Goal: Task Accomplishment & Management: Use online tool/utility

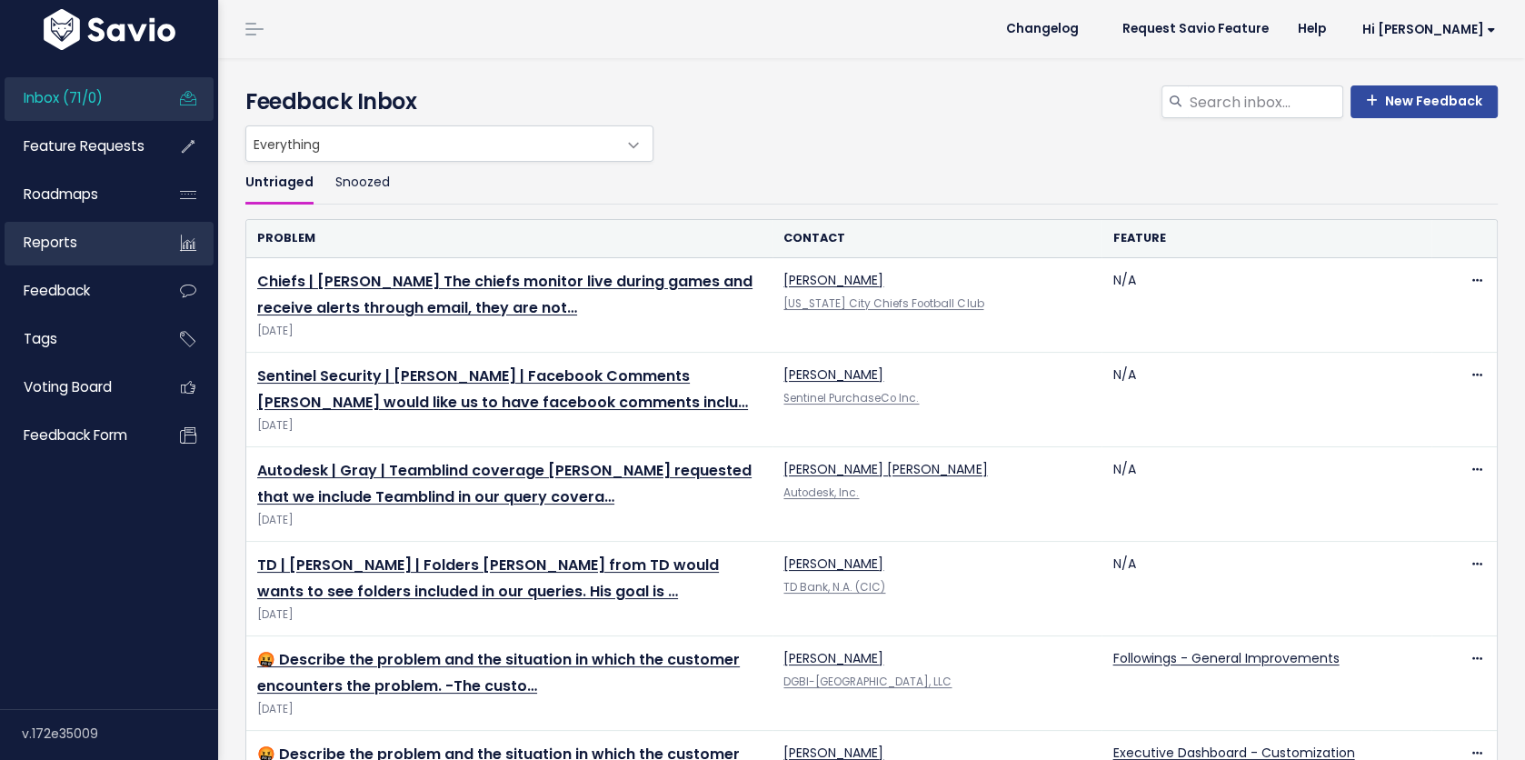
click at [51, 243] on span "Reports" at bounding box center [51, 242] width 54 height 19
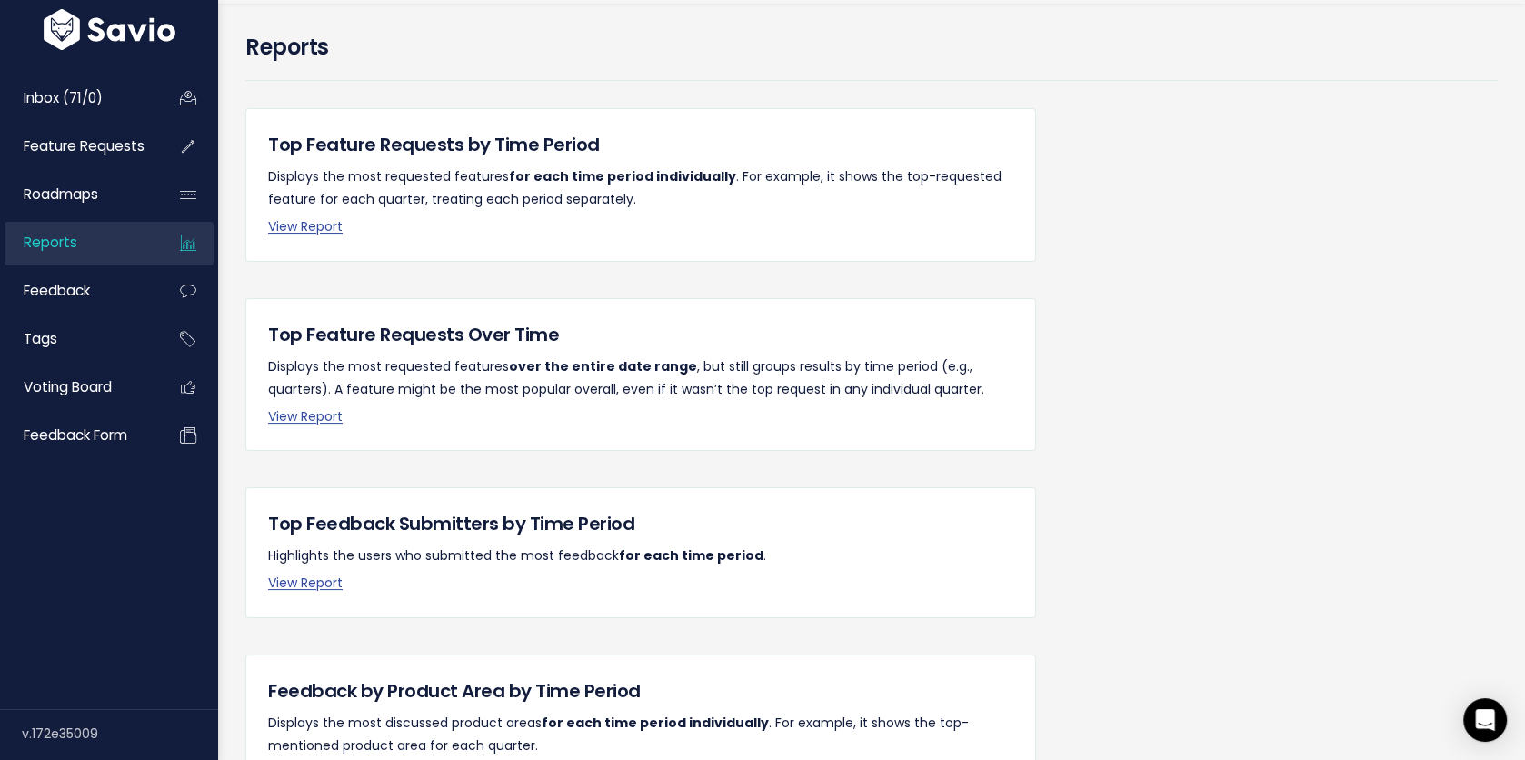
scroll to position [36, 0]
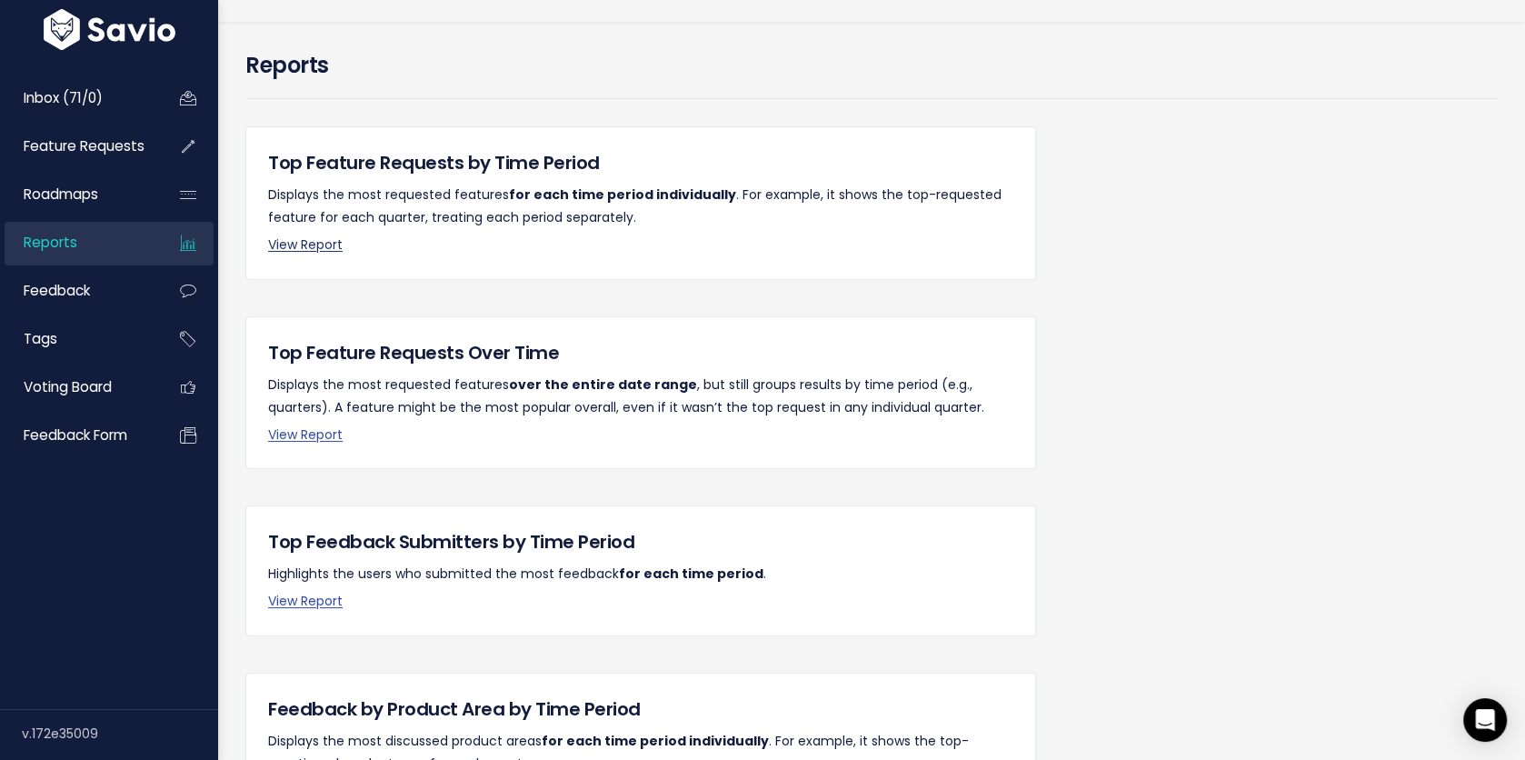
click at [311, 247] on link "View Report" at bounding box center [305, 244] width 75 height 18
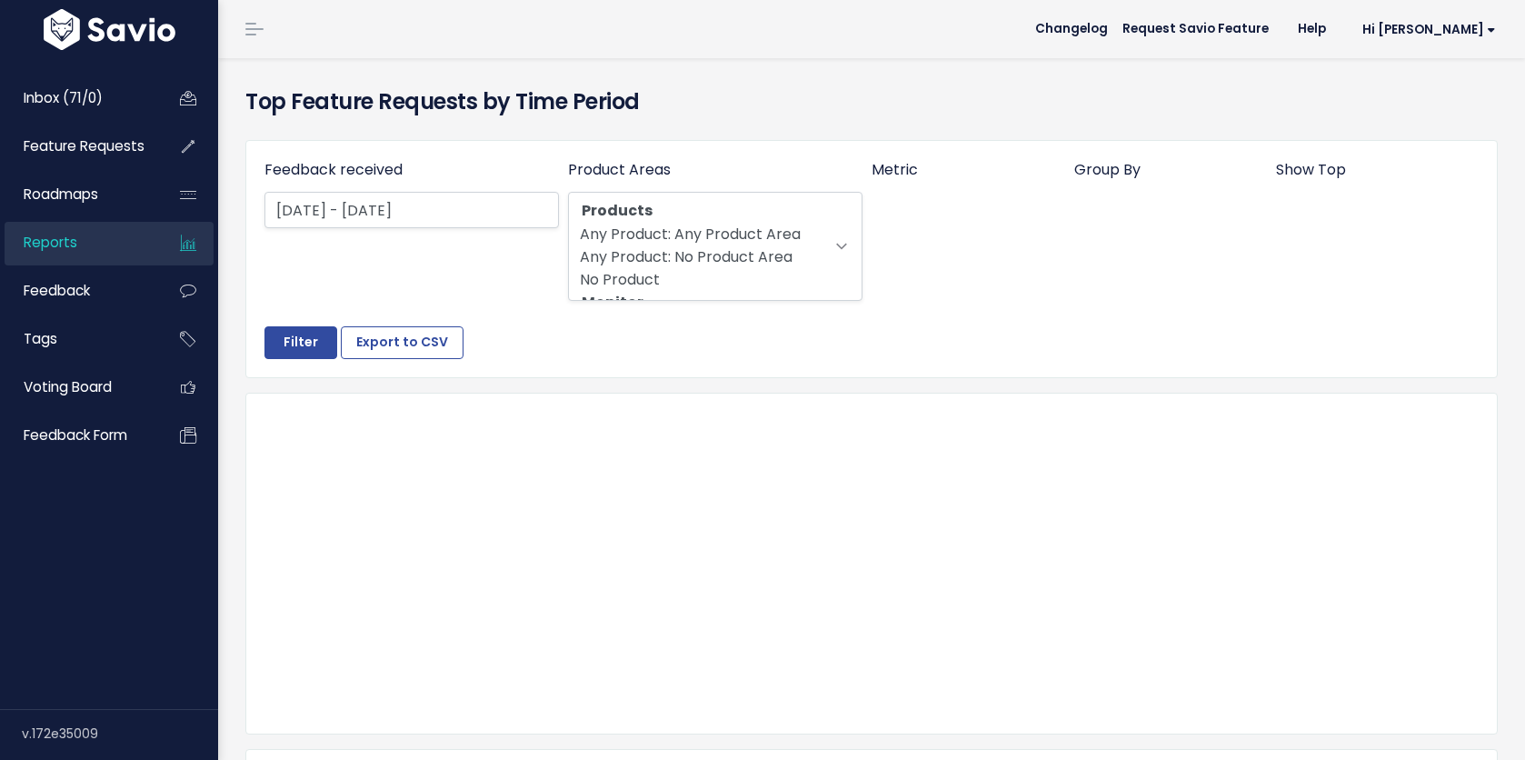
select select
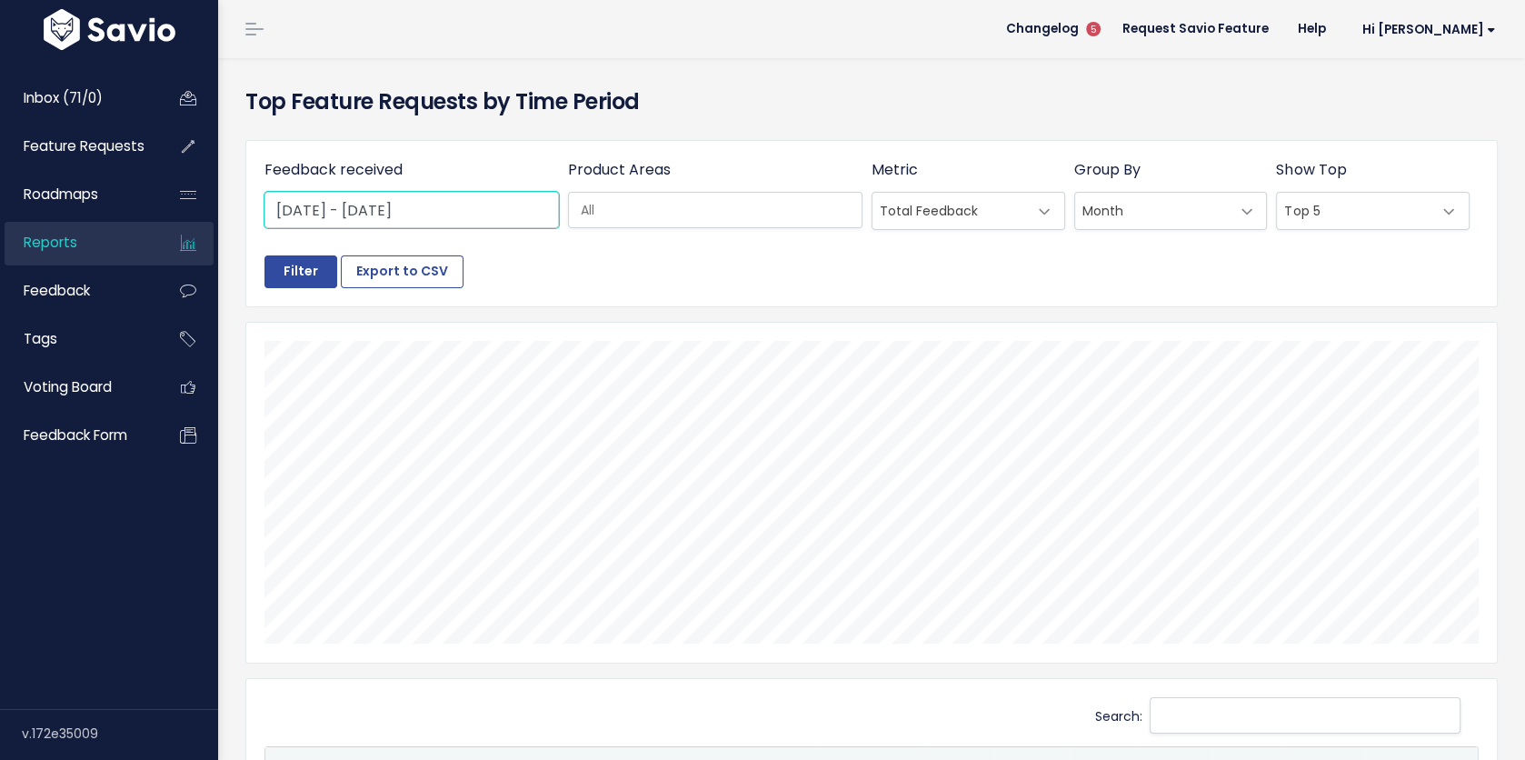
click at [428, 208] on input "[DATE] - [DATE]" at bounding box center [411, 210] width 294 height 36
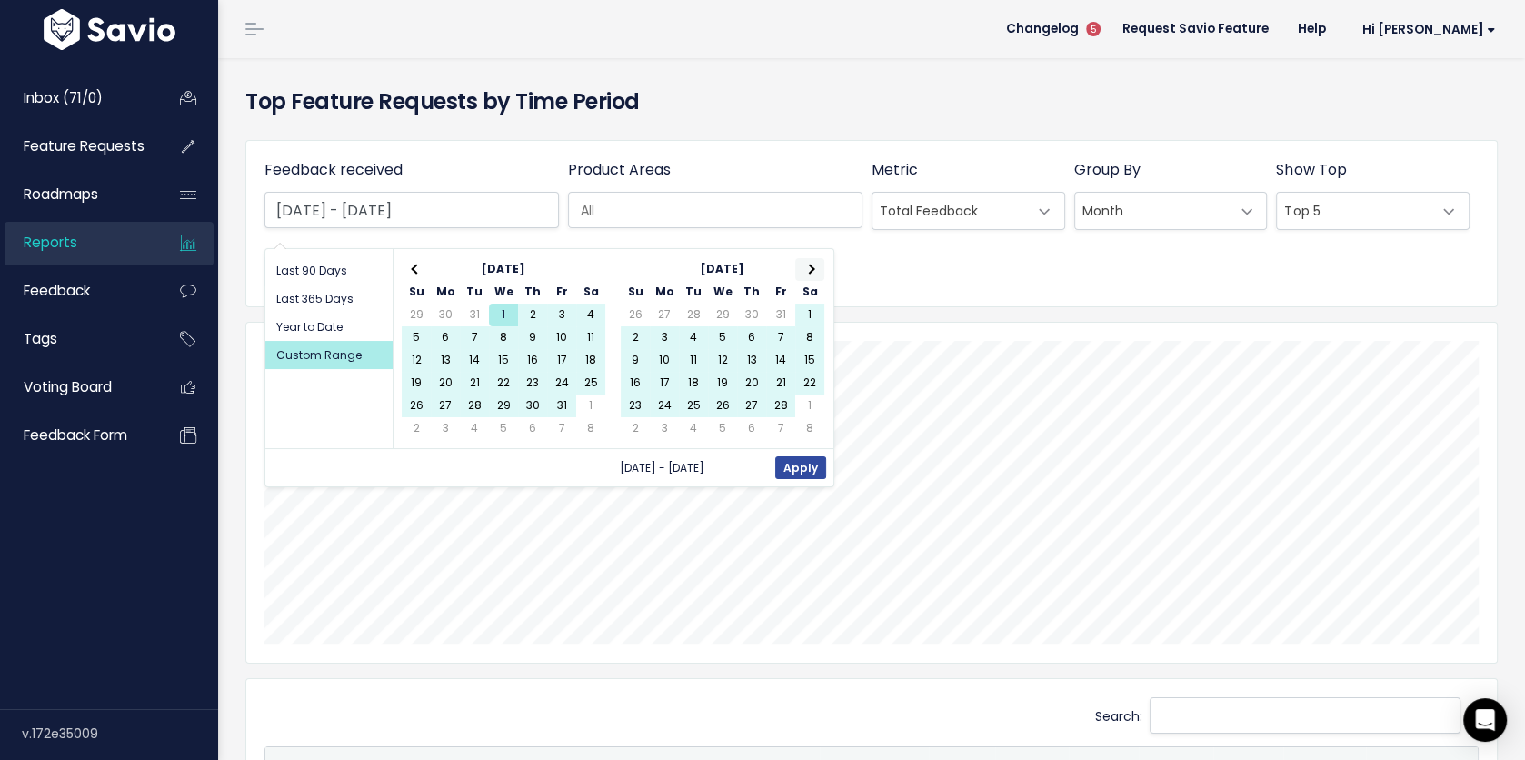
click at [801, 267] on th at bounding box center [809, 269] width 29 height 23
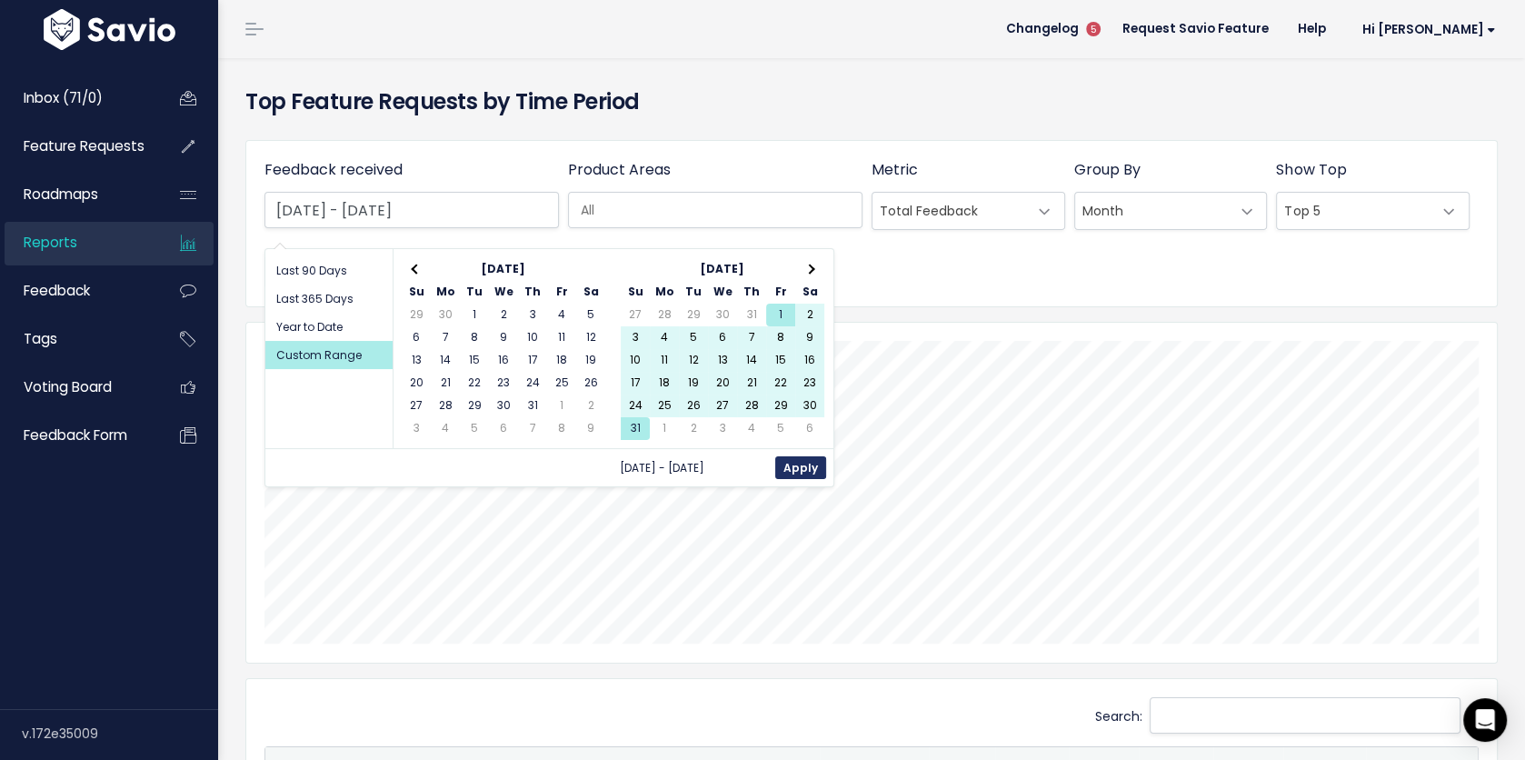
click at [799, 461] on button "Apply" at bounding box center [800, 467] width 51 height 23
type input "Aug 1 2025 - Aug 31 2025"
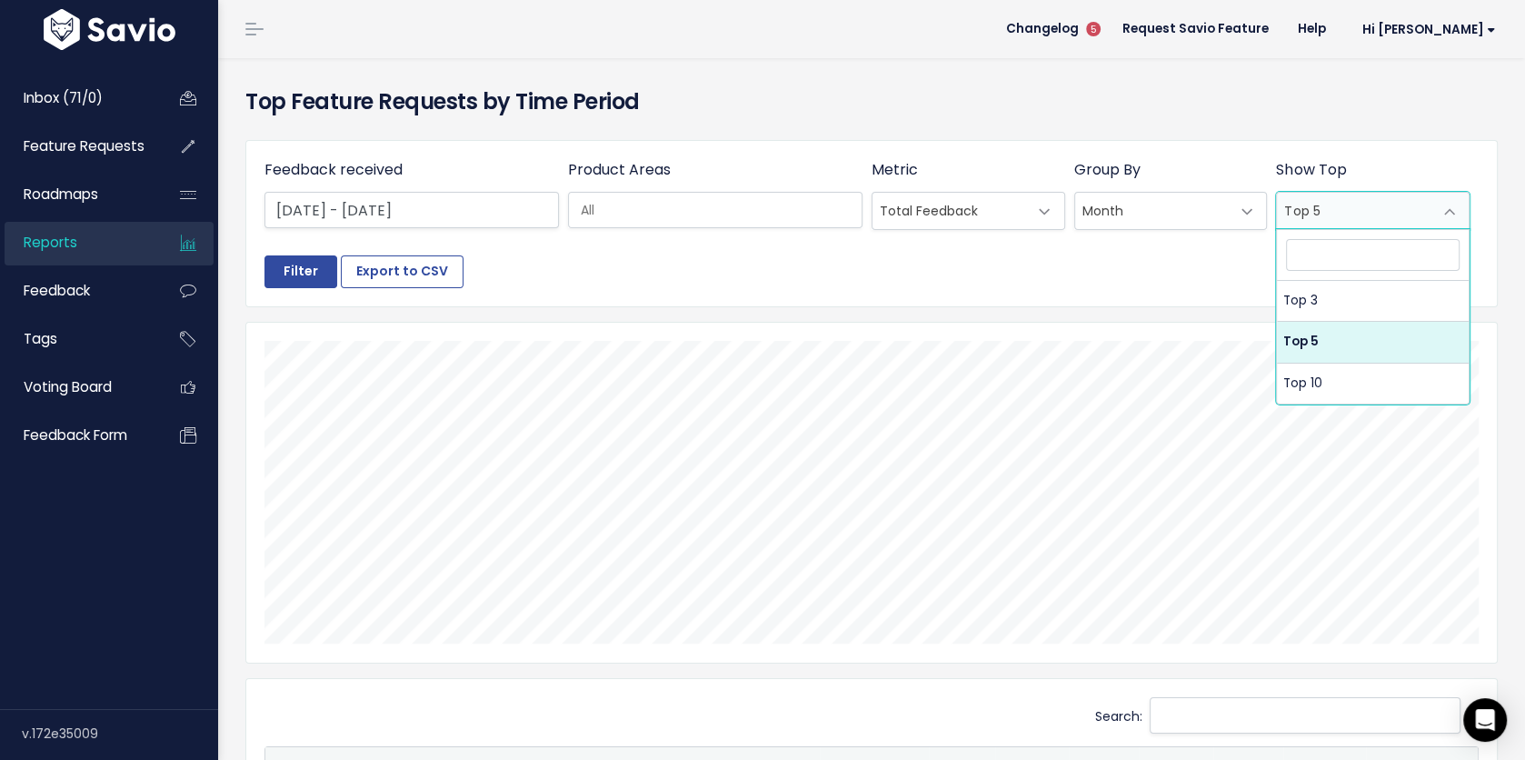
click at [1317, 205] on span "Top 5" at bounding box center [1354, 211] width 155 height 36
select select "3"
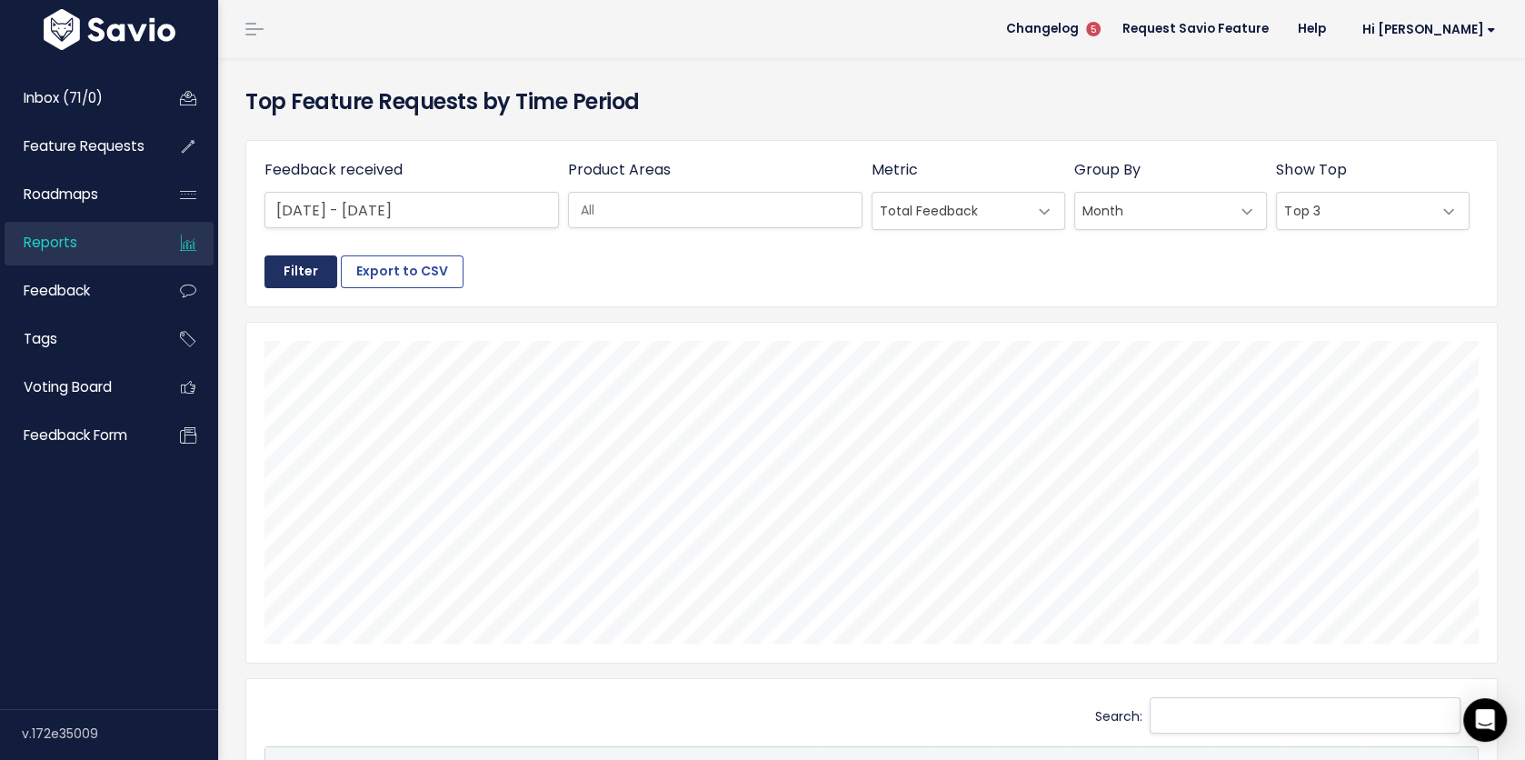
click at [302, 268] on input "Filter" at bounding box center [300, 271] width 73 height 33
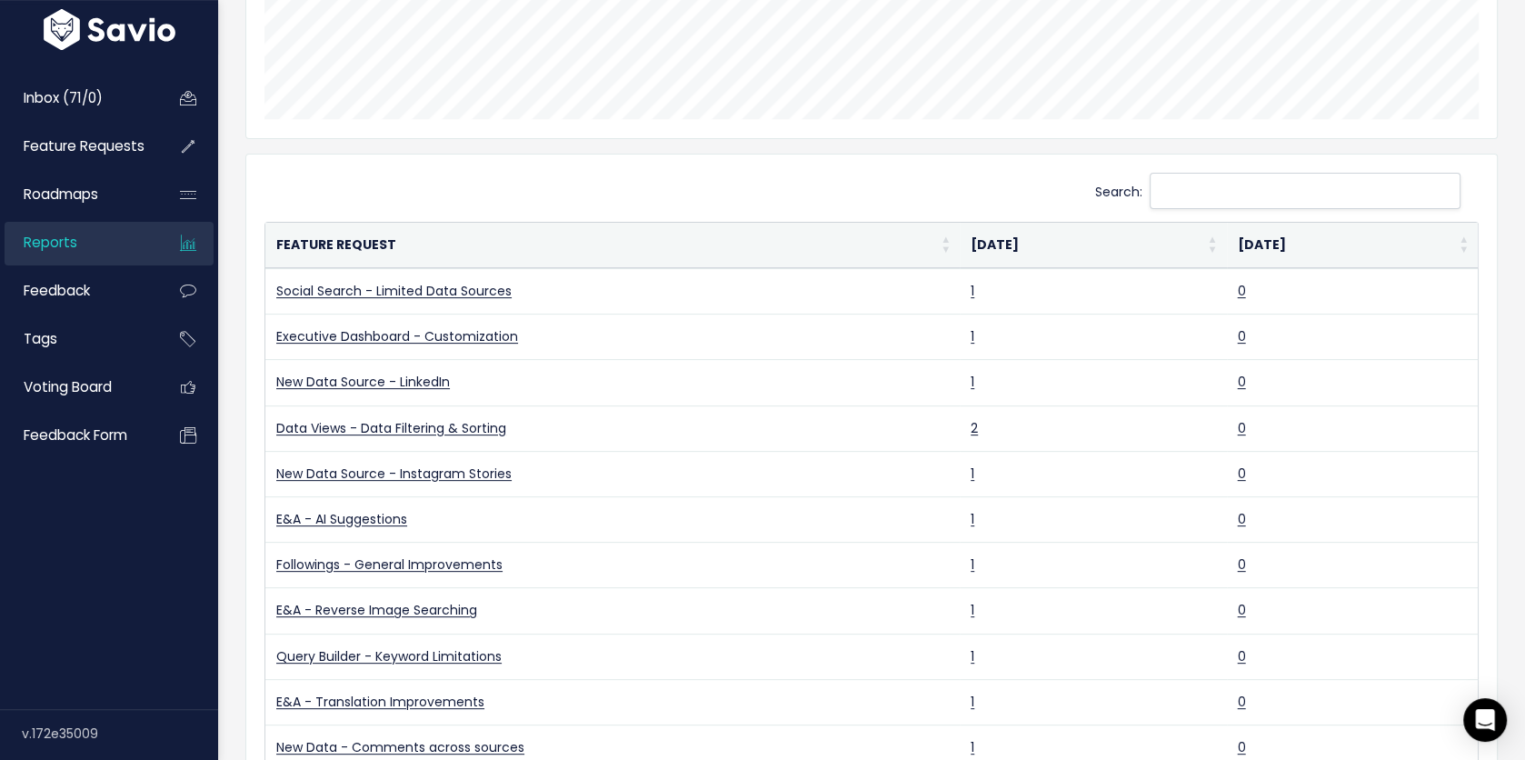
scroll to position [680, 0]
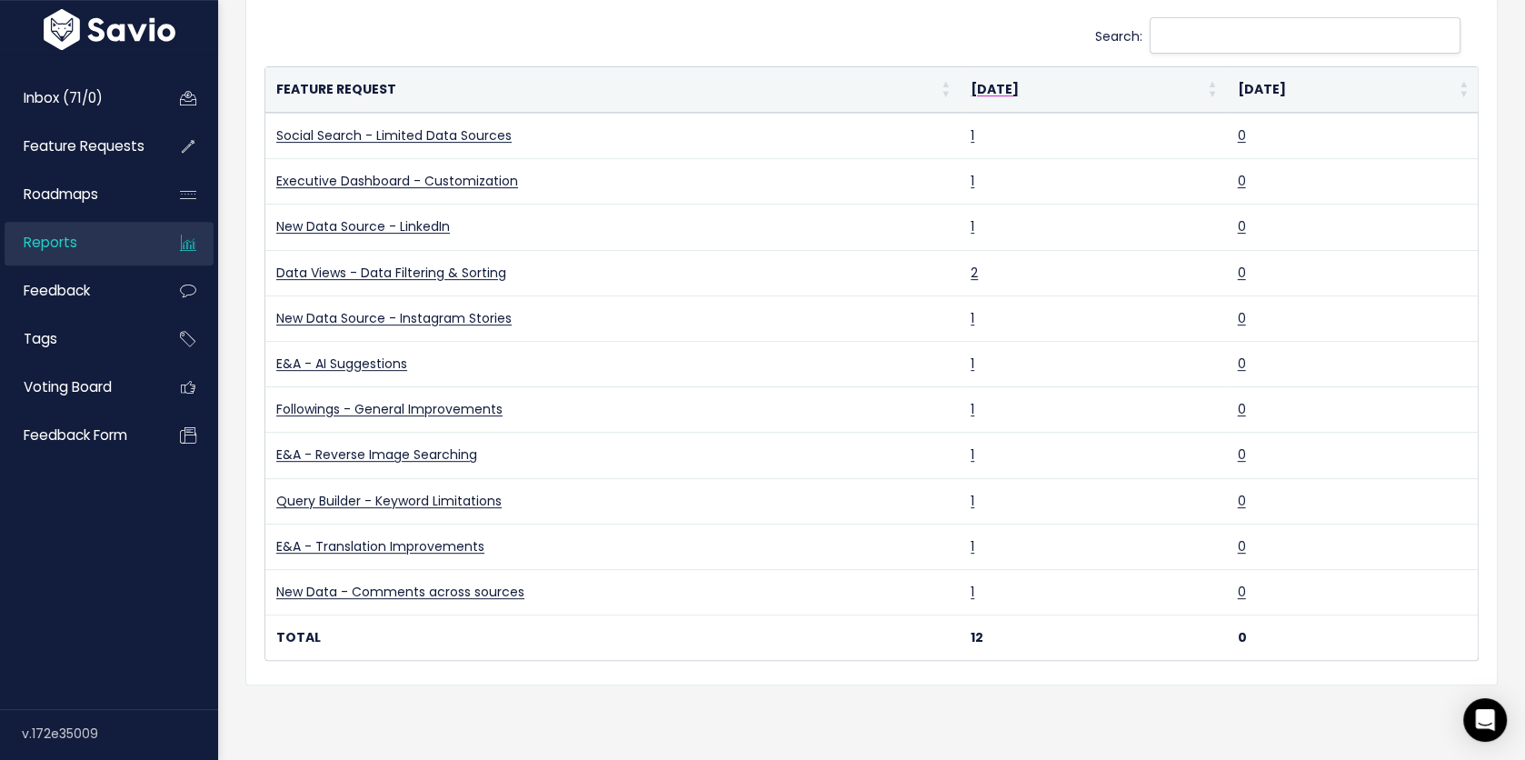
click at [986, 82] on th "[DATE]" at bounding box center [1093, 89] width 266 height 45
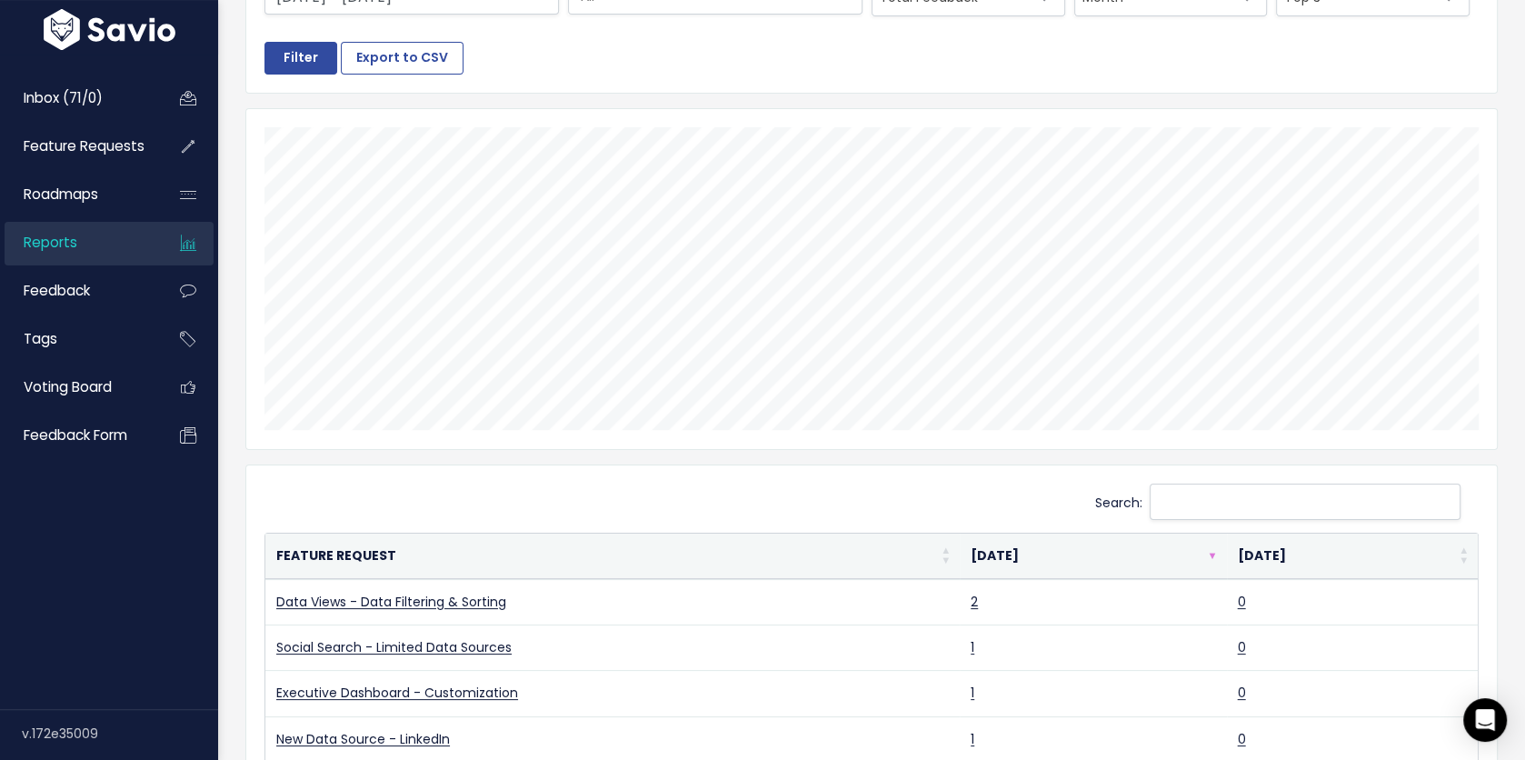
scroll to position [293, 0]
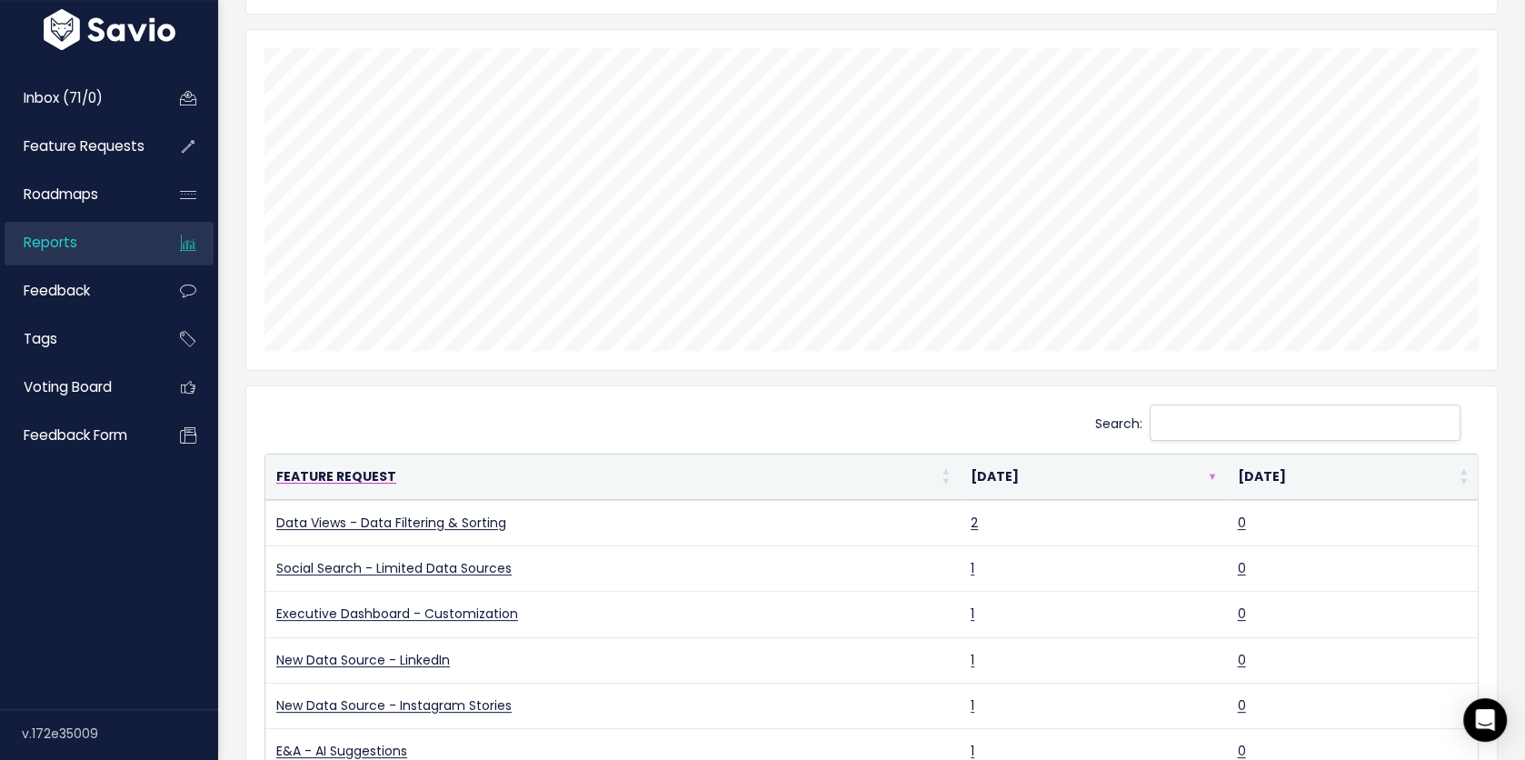
click at [433, 494] on th "Feature Request" at bounding box center [612, 476] width 694 height 45
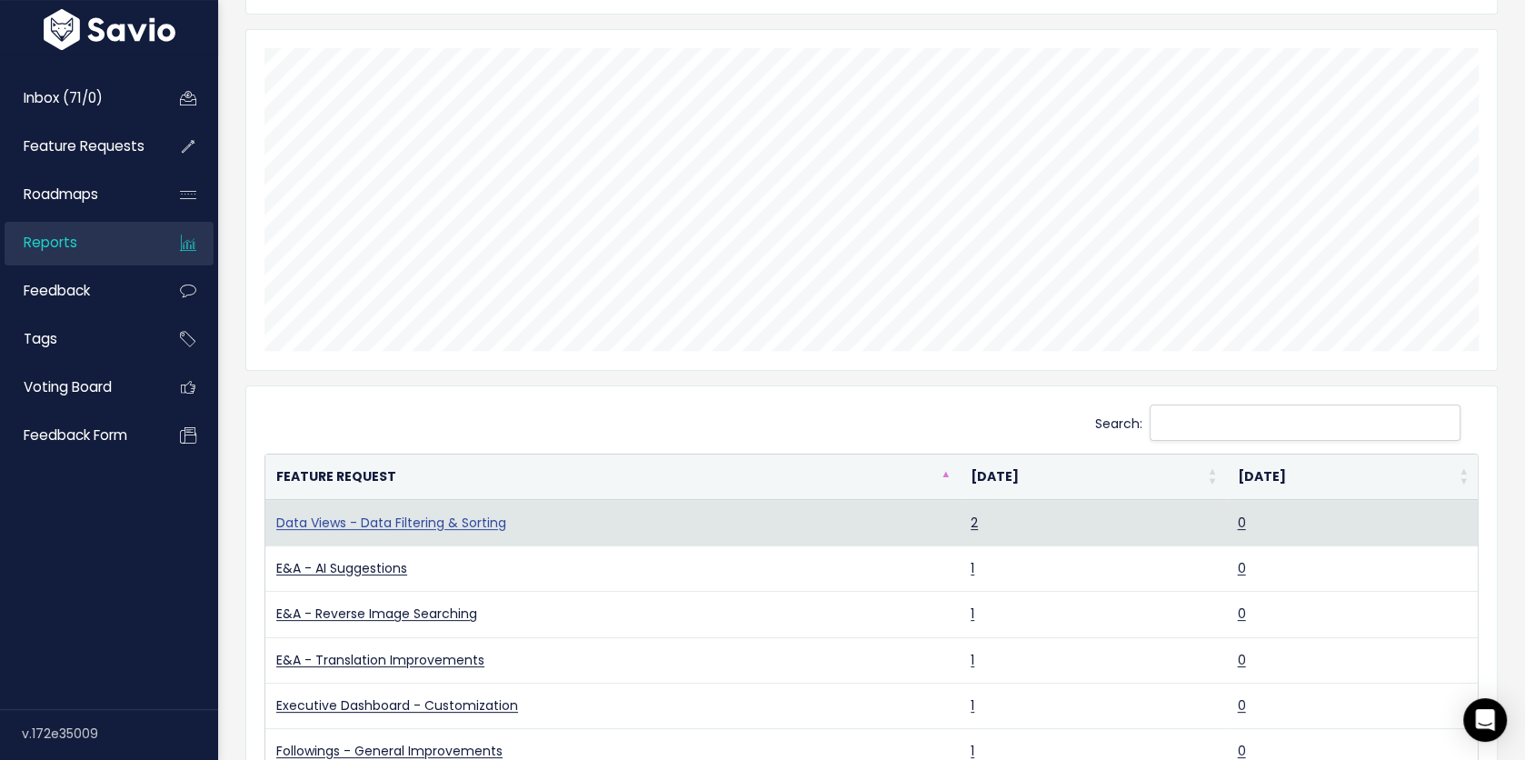
click at [433, 517] on link "Data Views - Data Filtering & Sorting" at bounding box center [391, 522] width 230 height 18
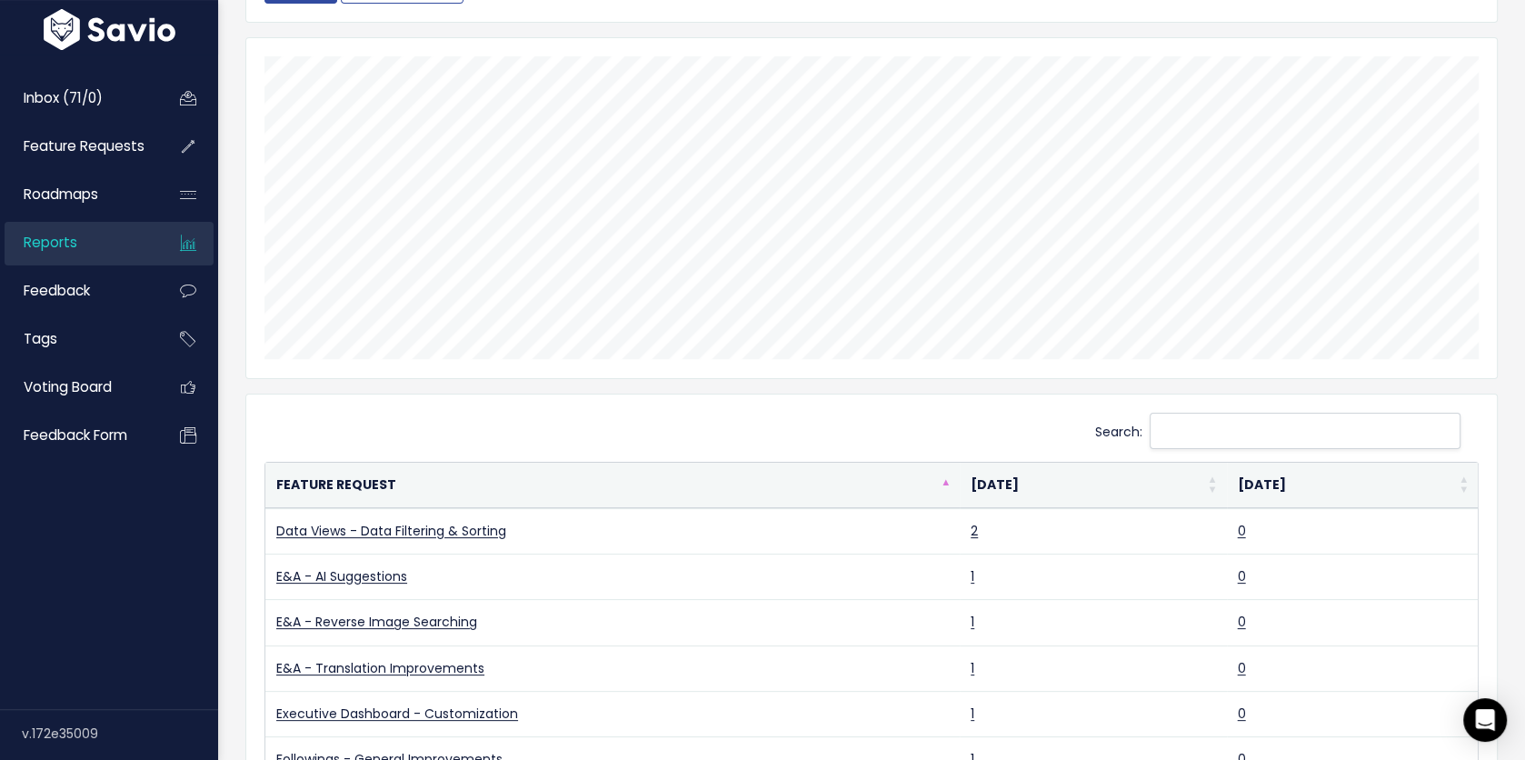
scroll to position [0, 0]
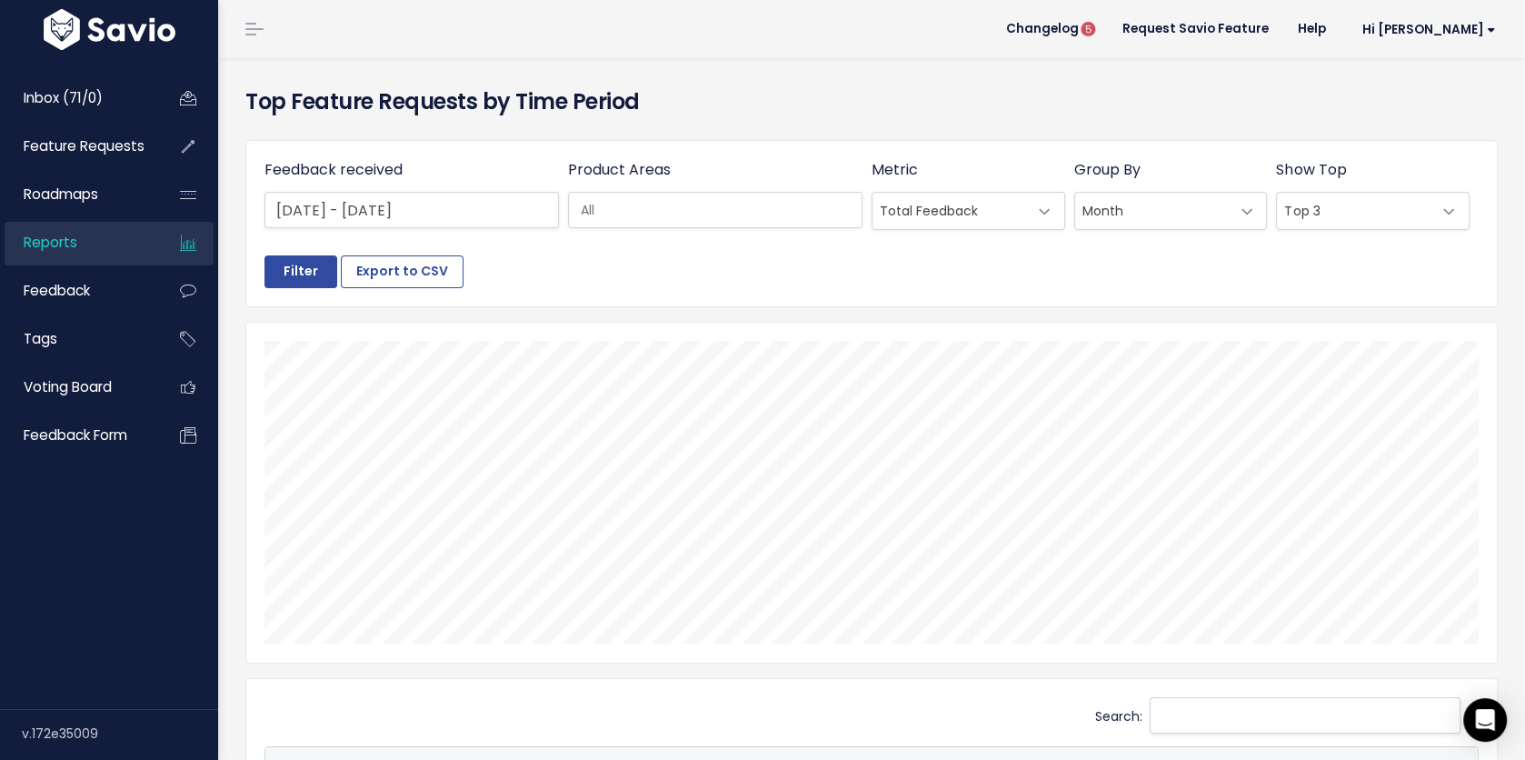
click at [69, 236] on span "Reports" at bounding box center [51, 242] width 54 height 19
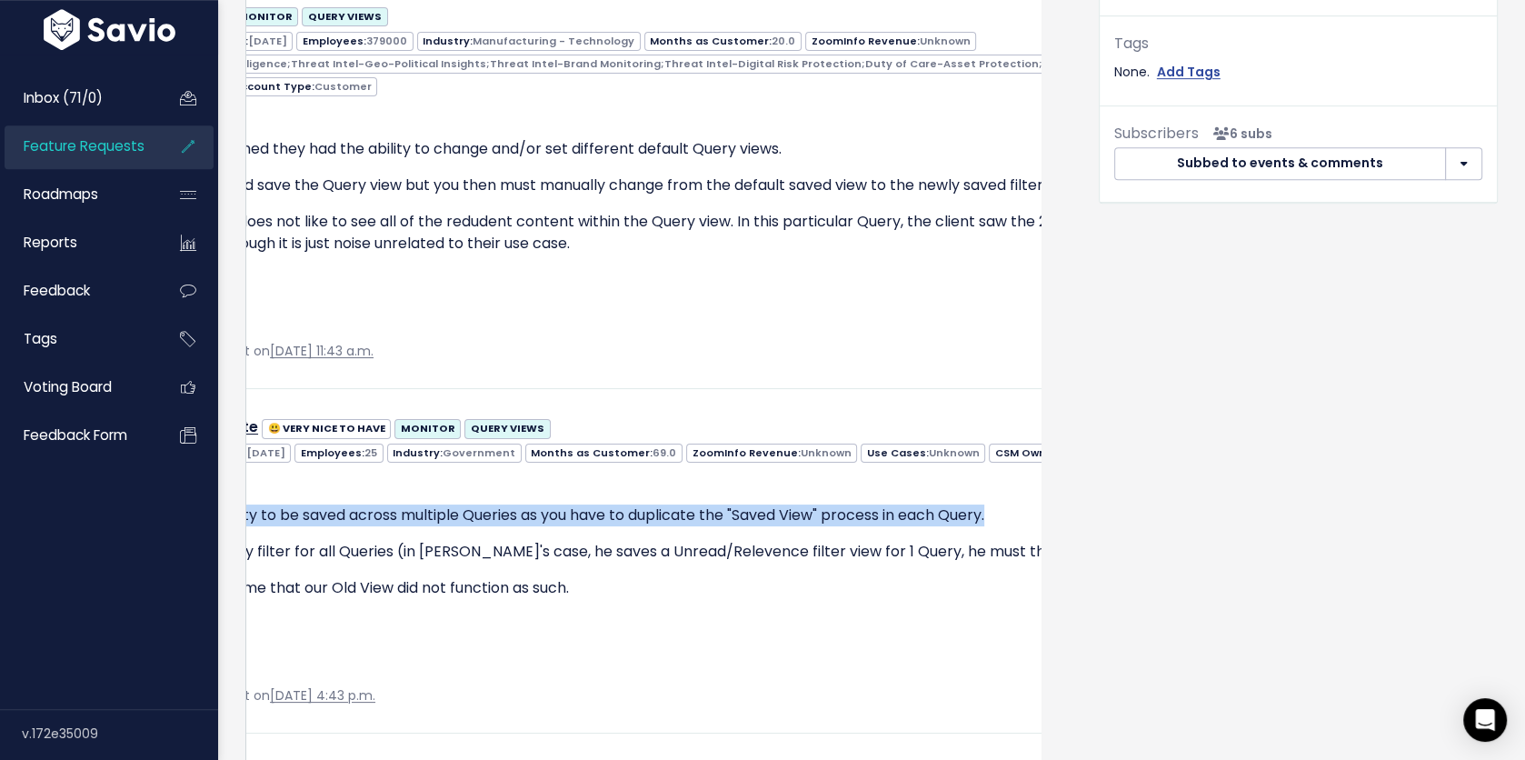
scroll to position [0, 663]
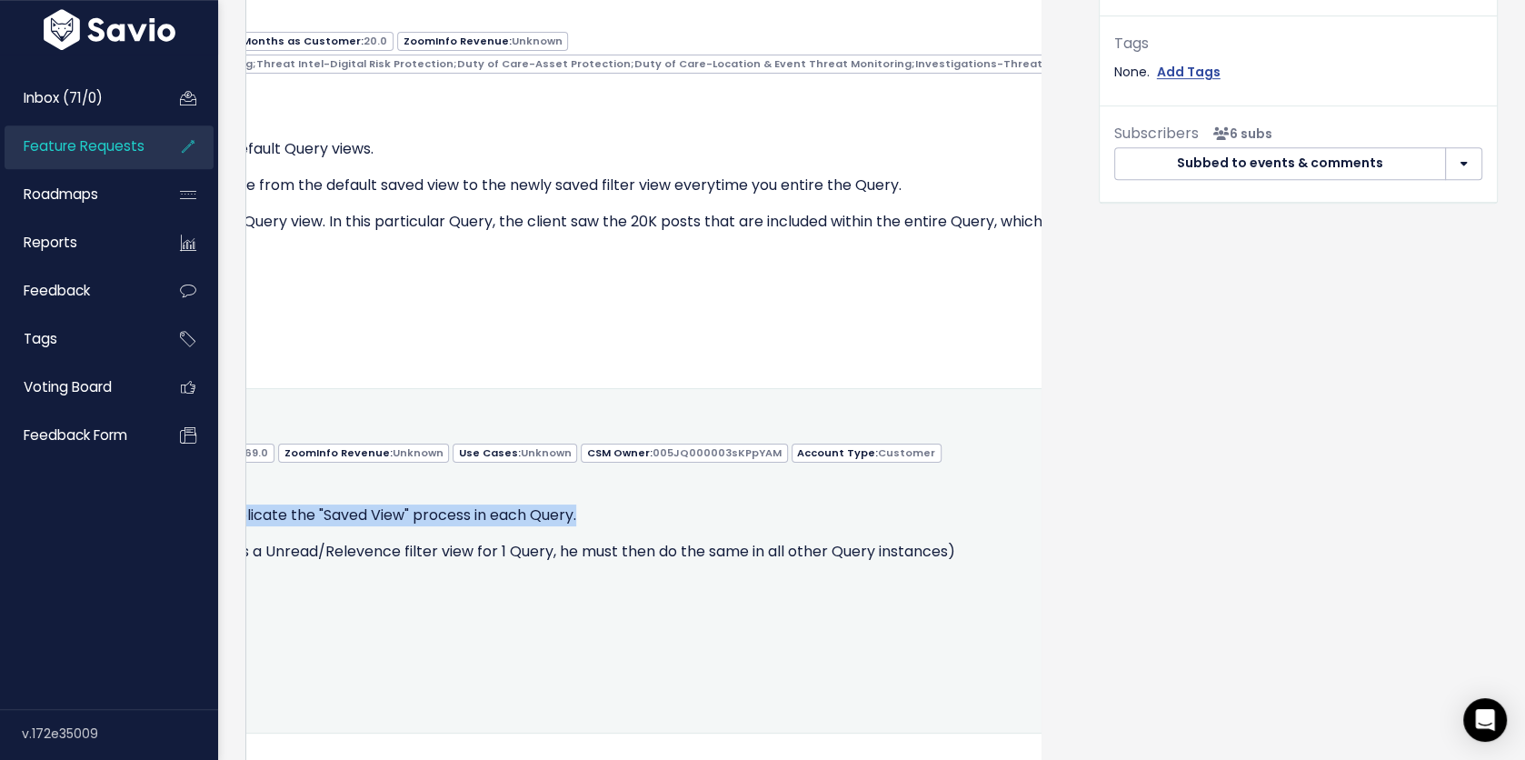
drag, startPoint x: 266, startPoint y: 512, endPoint x: 661, endPoint y: 503, distance: 395.3
click at [661, 503] on div "Problem Query Filters not having the abiity to be saved across multiple Queries…" at bounding box center [390, 585] width 1590 height 244
copy div "Query Filters not having the abiity to be saved across multiple Queries as you …"
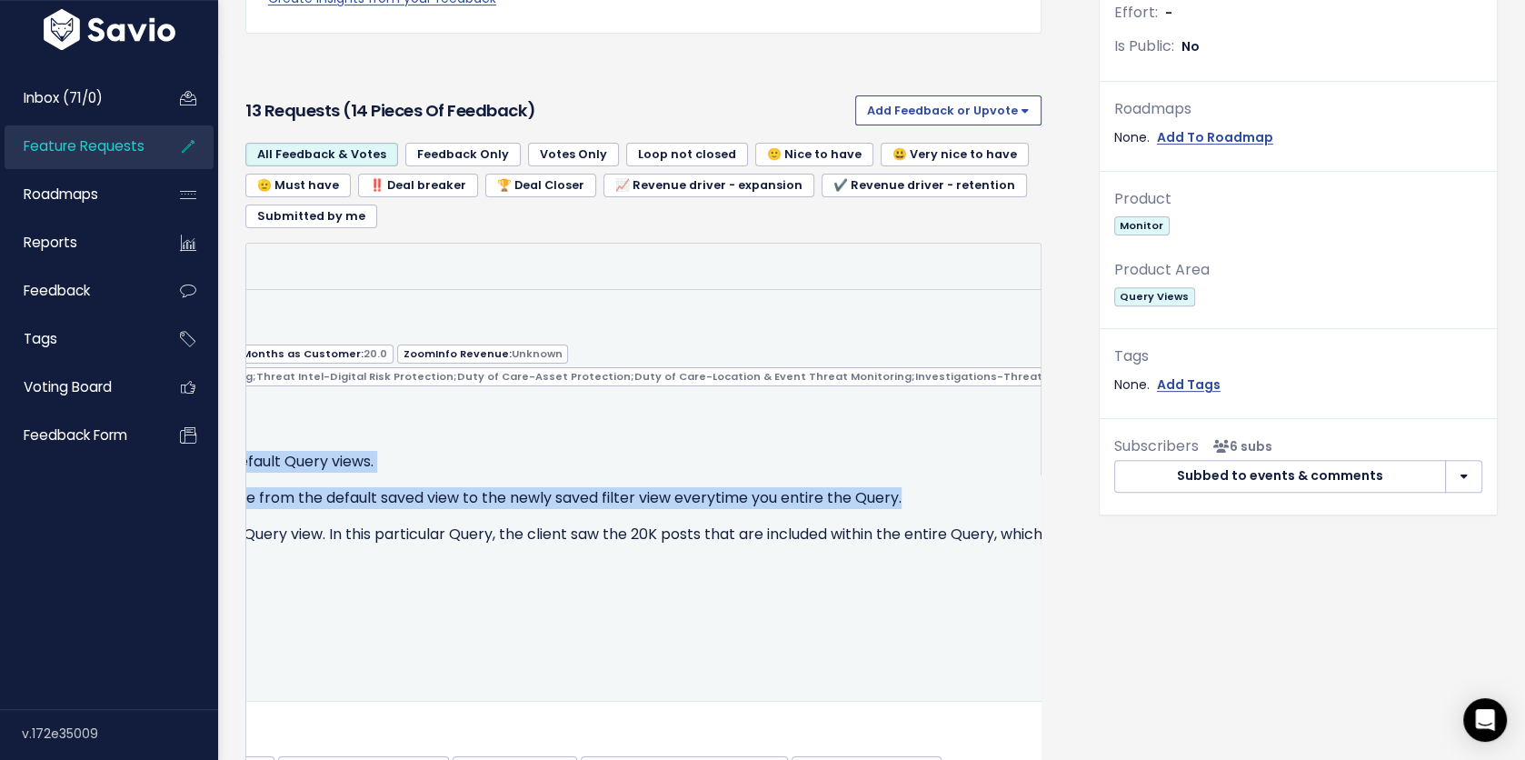
drag, startPoint x: 273, startPoint y: 457, endPoint x: 947, endPoint y: 490, distance: 674.1
click at [947, 490] on div "Creolytix's VP of technology wished they had the ability to change and/or set d…" at bounding box center [389, 509] width 1563 height 116
copy div "Creolytix's VP of technology wished they had the ability to change and/or set d…"
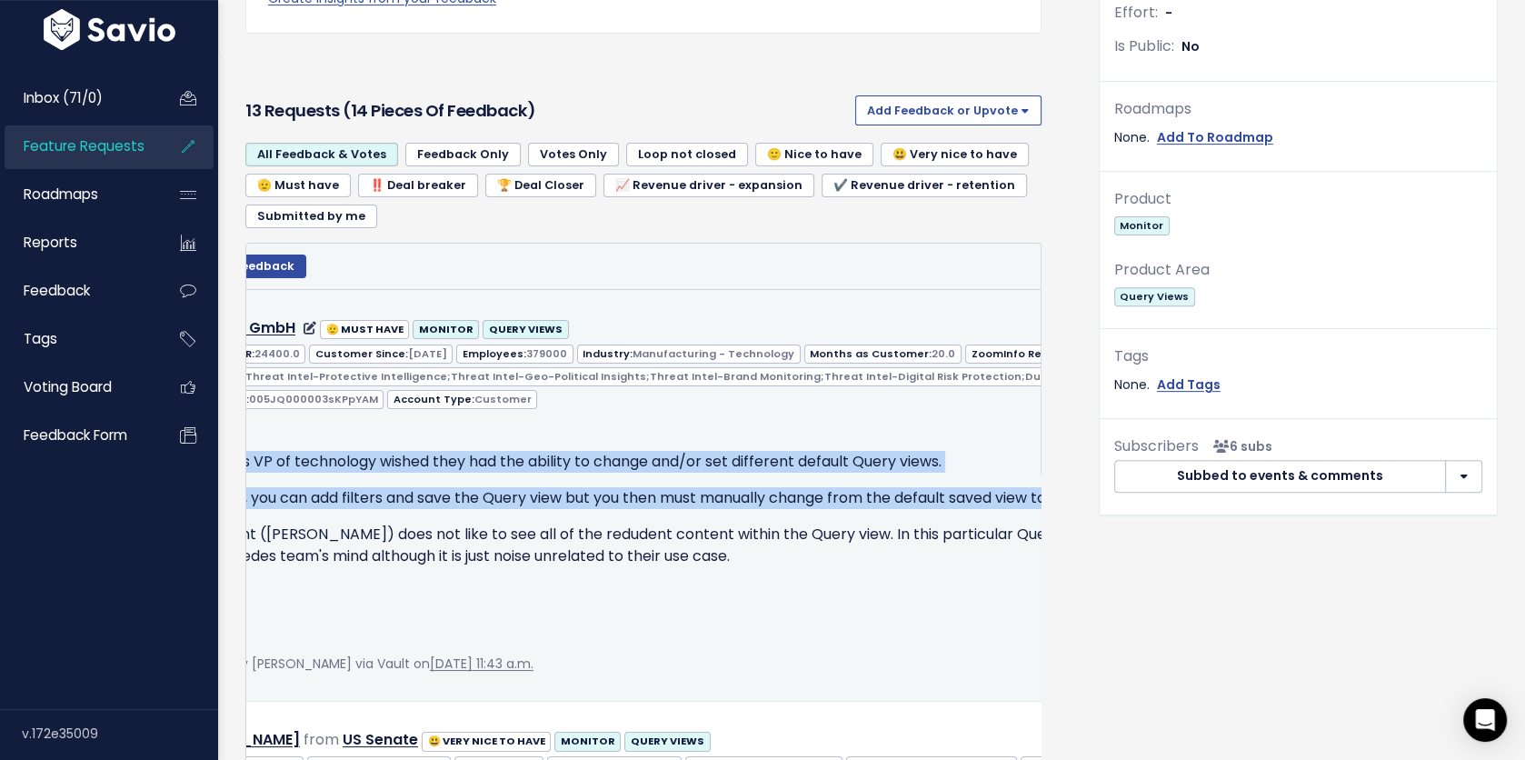
scroll to position [0, 0]
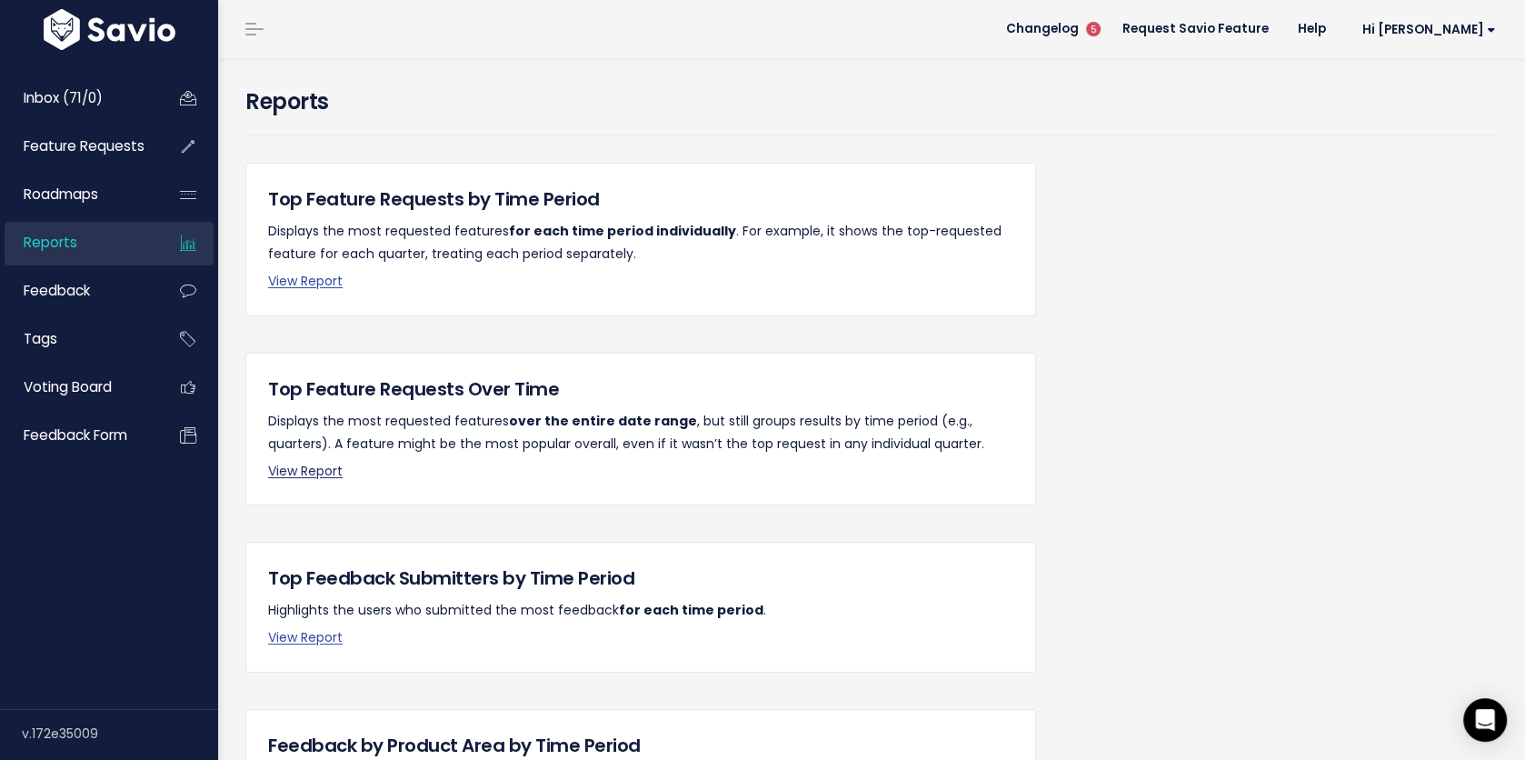
click at [287, 467] on link "View Report" at bounding box center [305, 471] width 75 height 18
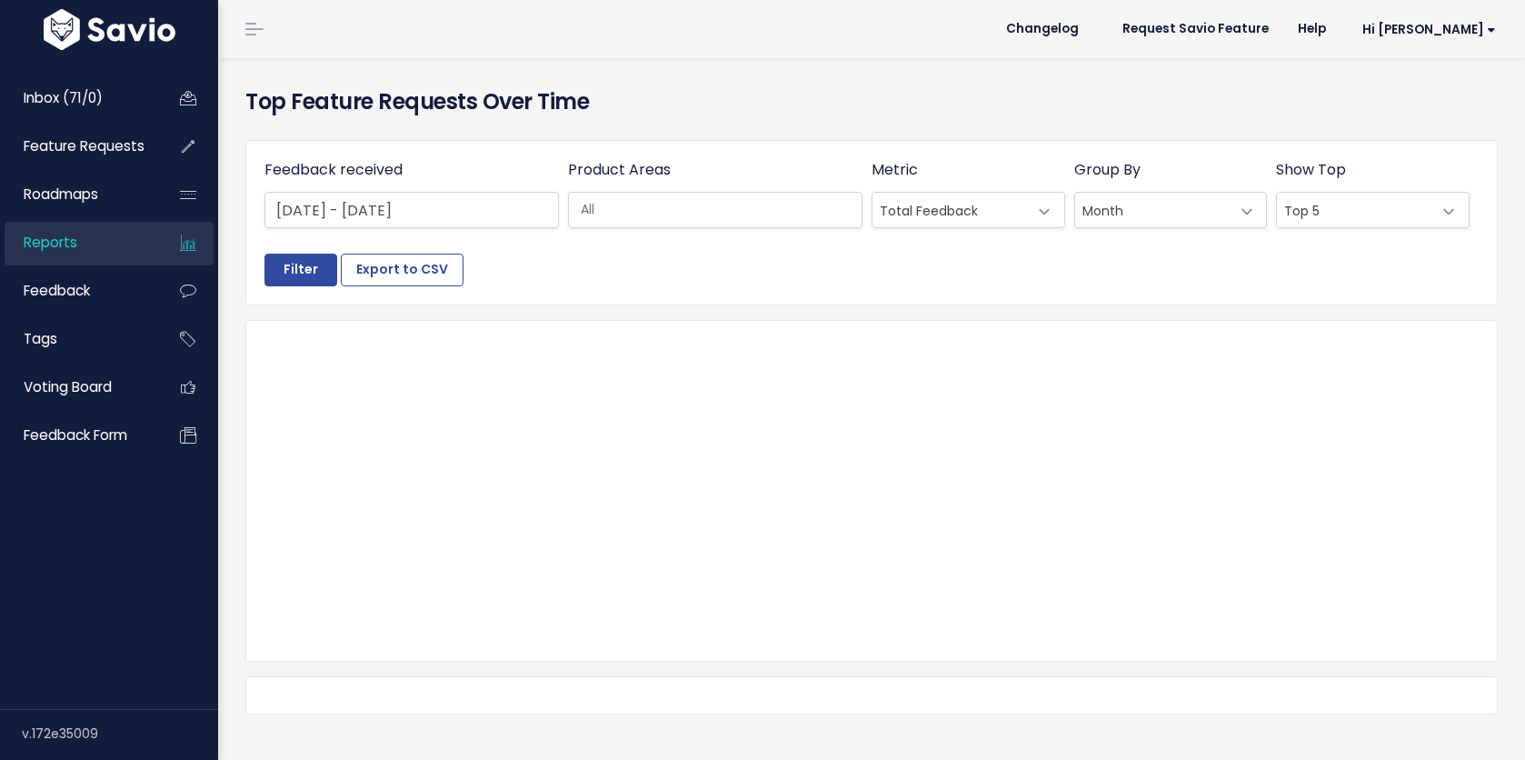
select select
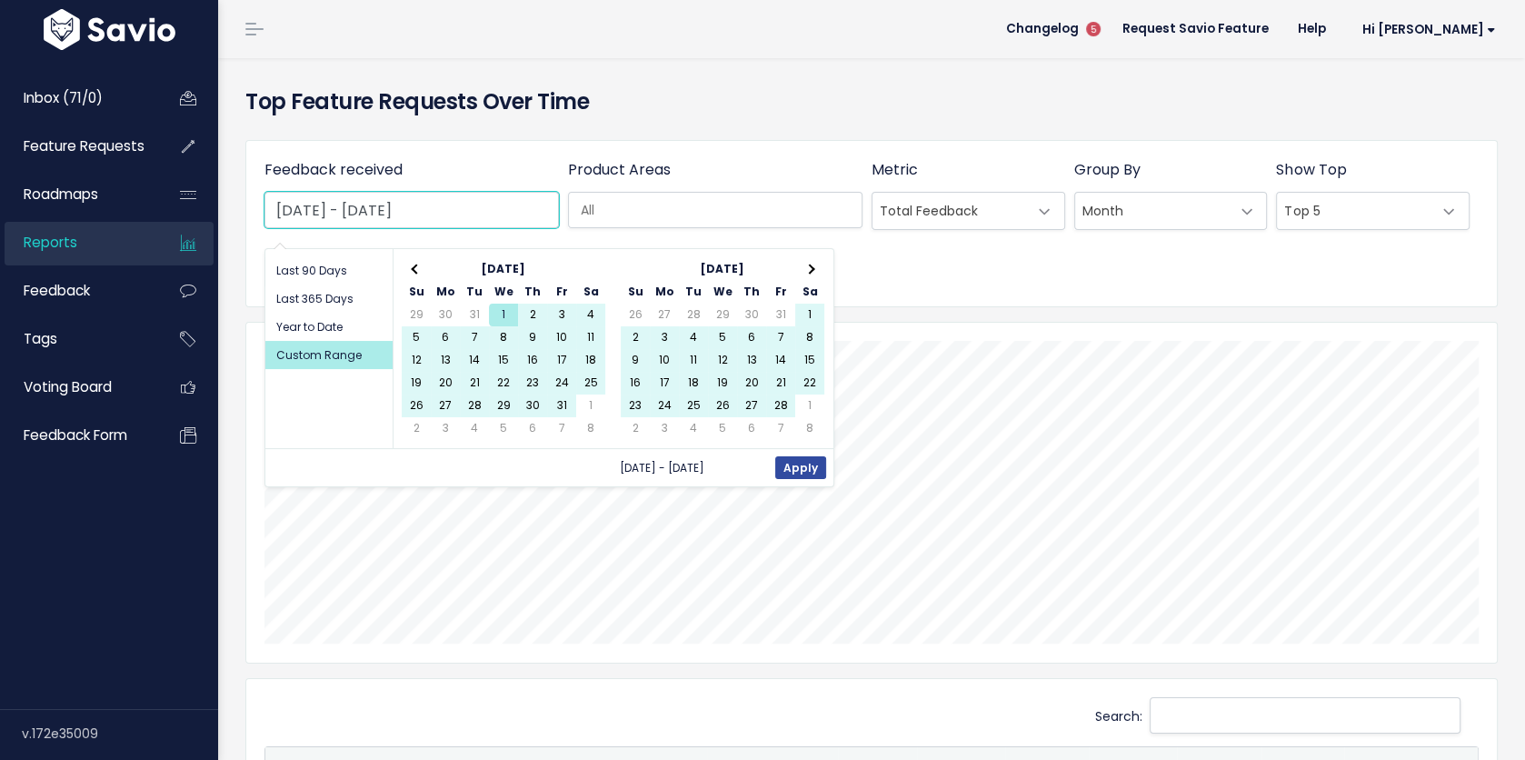
click at [439, 206] on input "Jan 1 2025 - Aug 28 2025" at bounding box center [411, 210] width 294 height 36
click at [811, 269] on th at bounding box center [809, 269] width 29 height 23
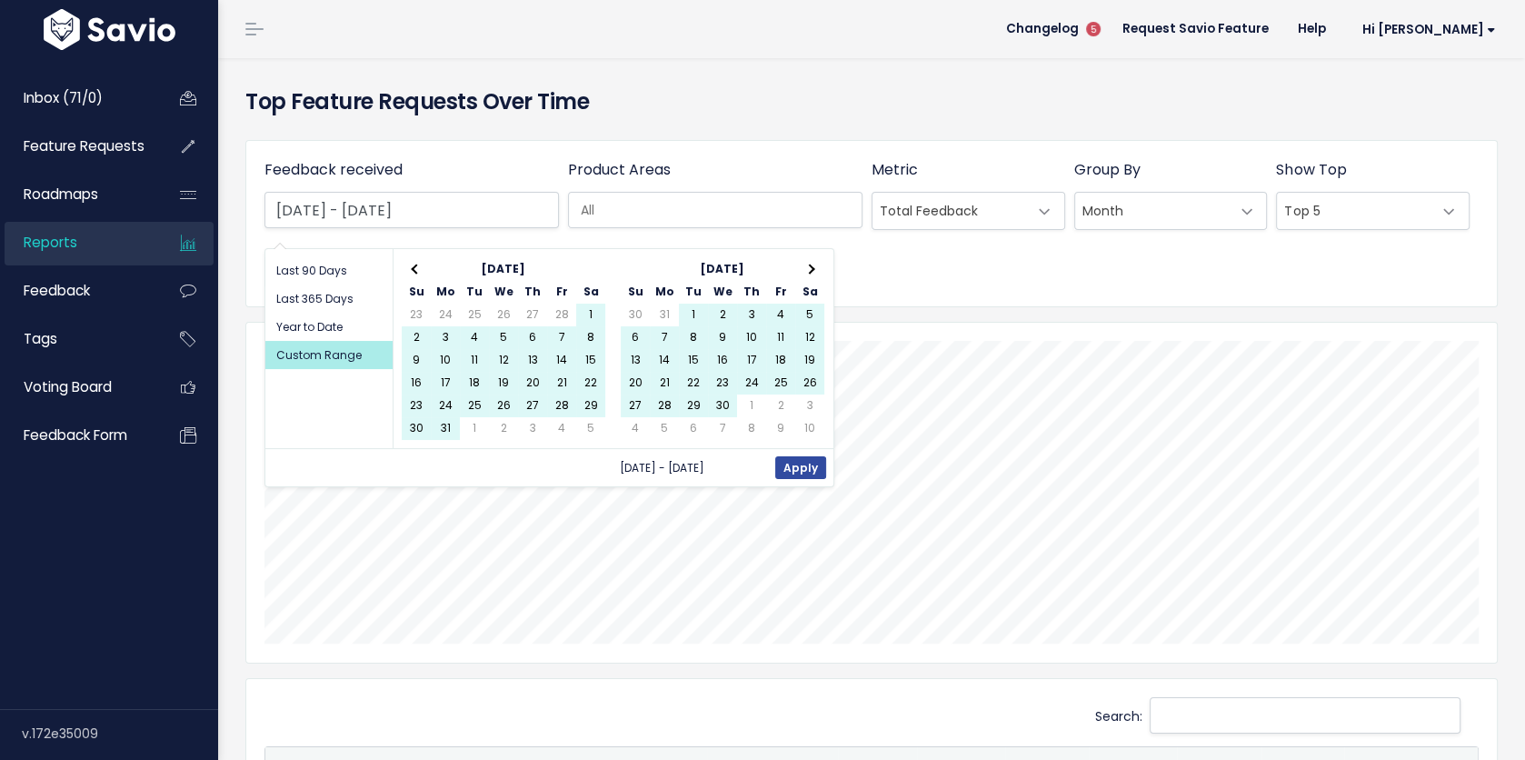
click at [811, 269] on th at bounding box center [809, 269] width 29 height 23
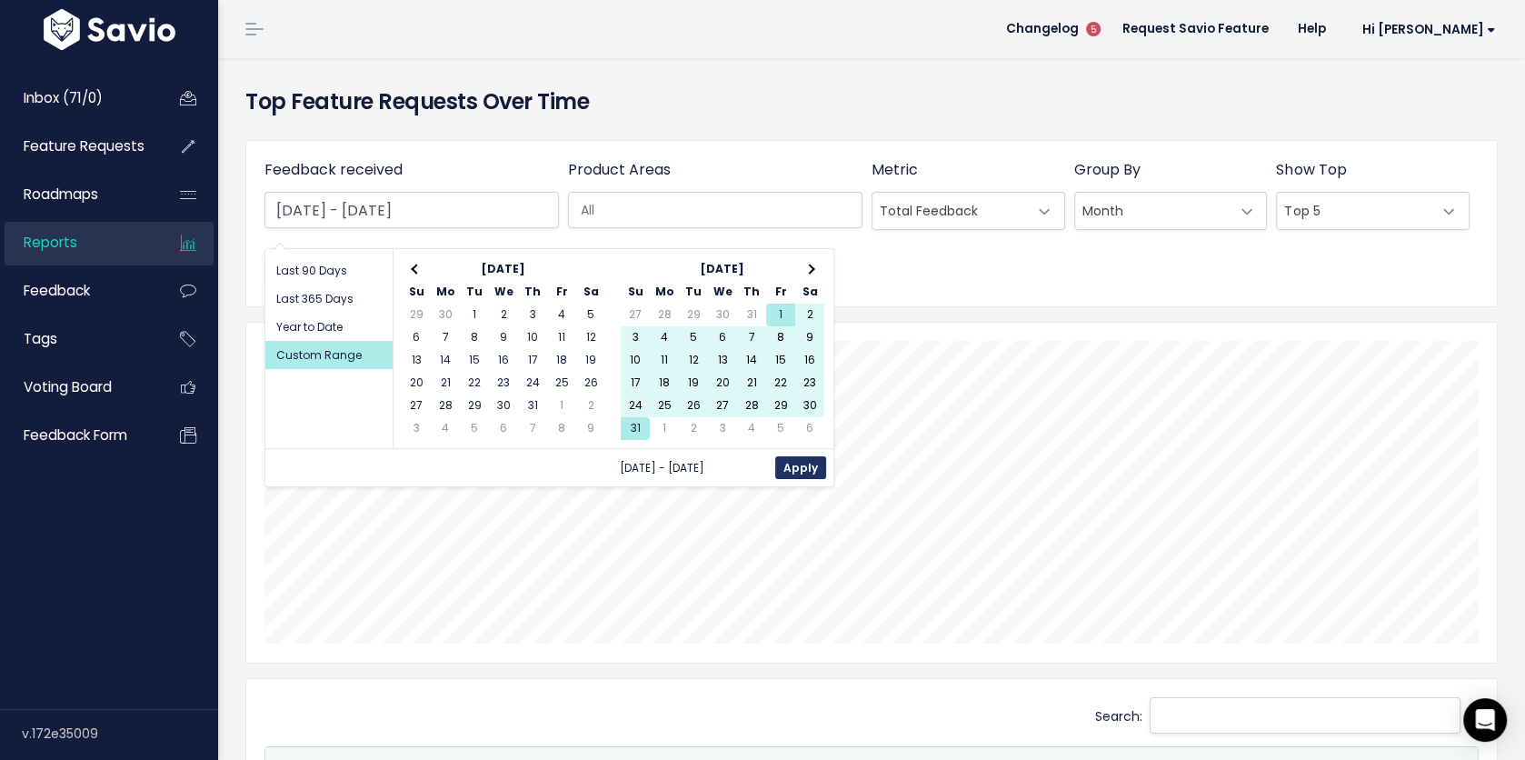
click at [790, 466] on button "Apply" at bounding box center [800, 467] width 51 height 23
type input "[DATE] - [DATE]"
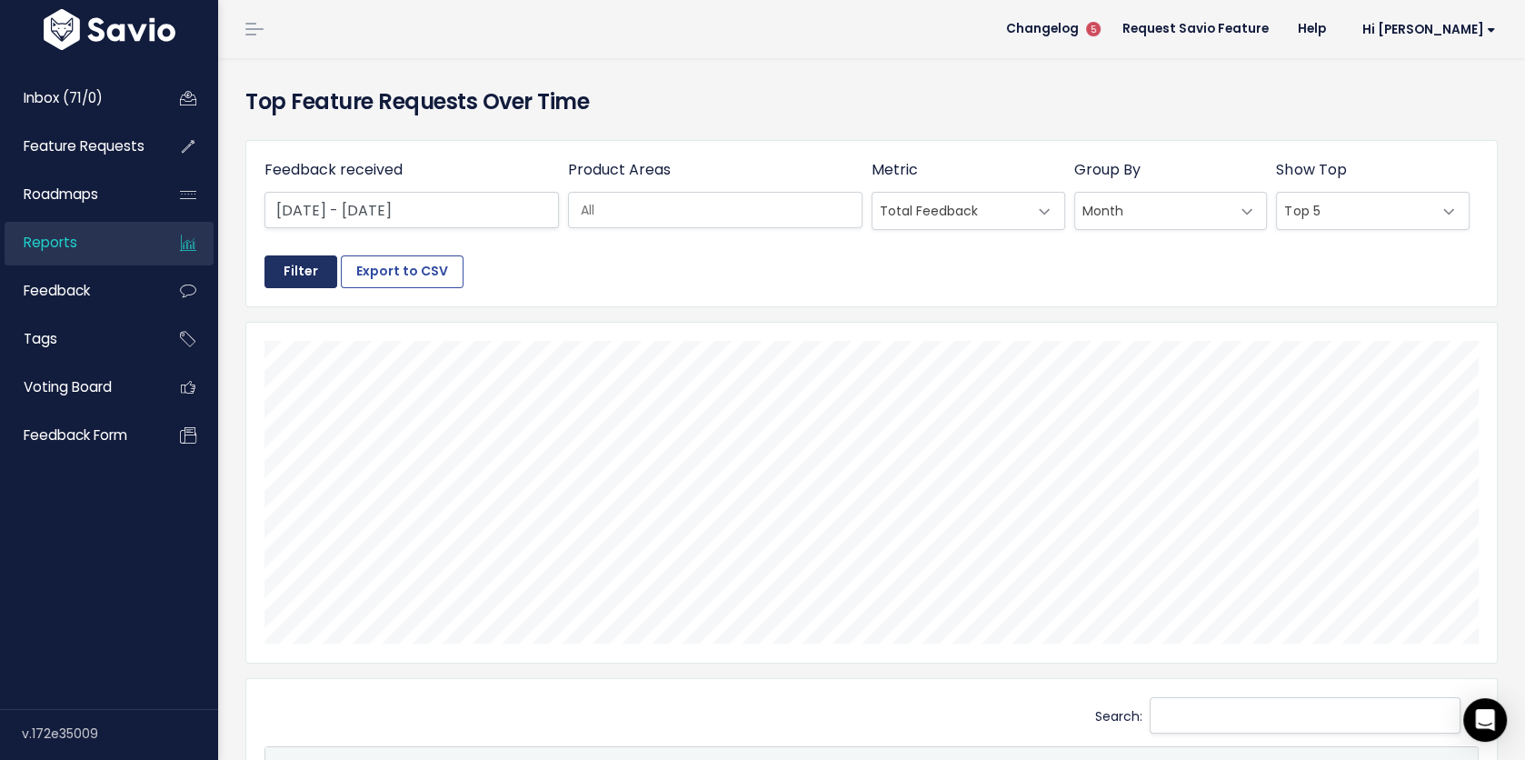
click at [301, 271] on input "Filter" at bounding box center [300, 271] width 73 height 33
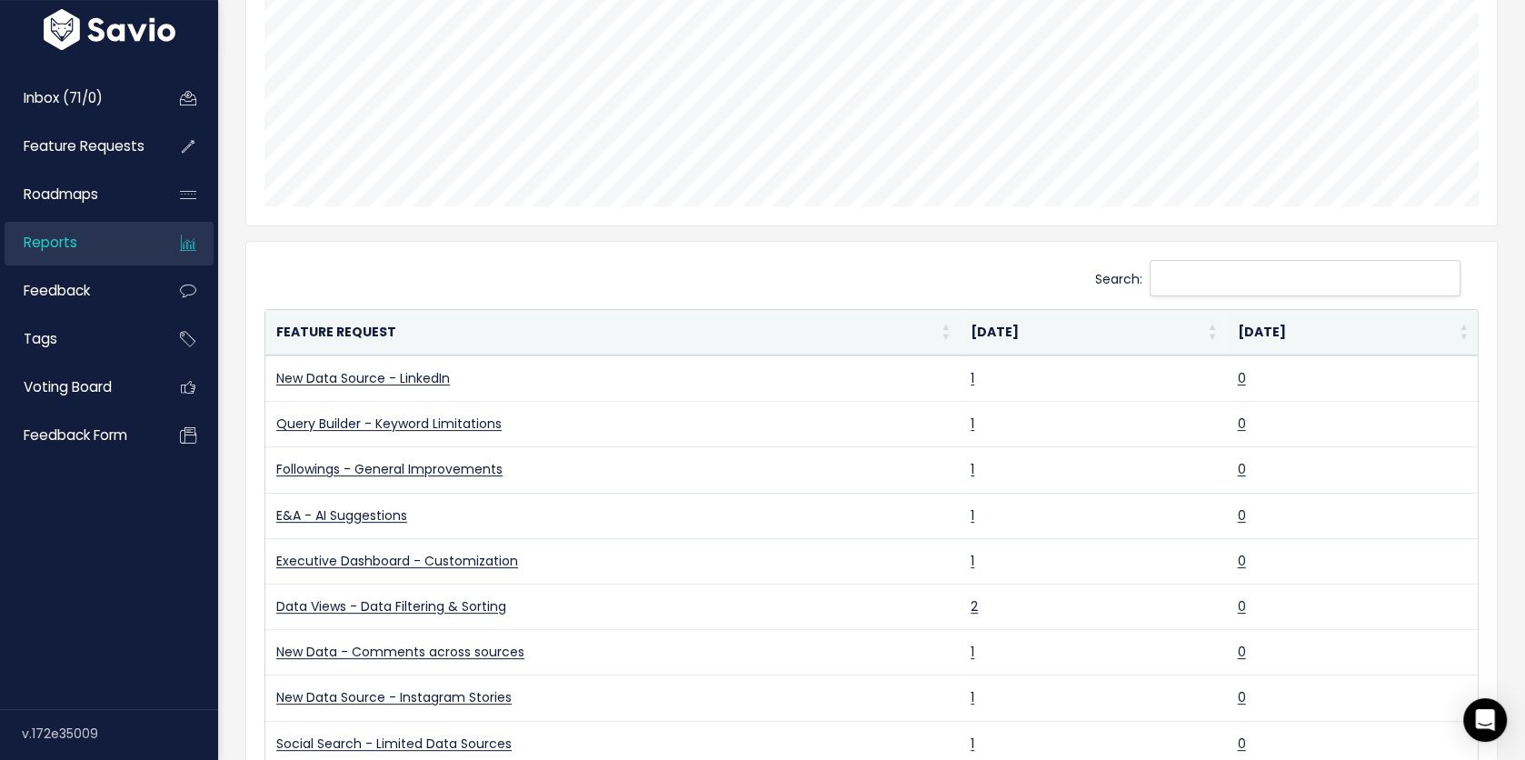
scroll to position [443, 0]
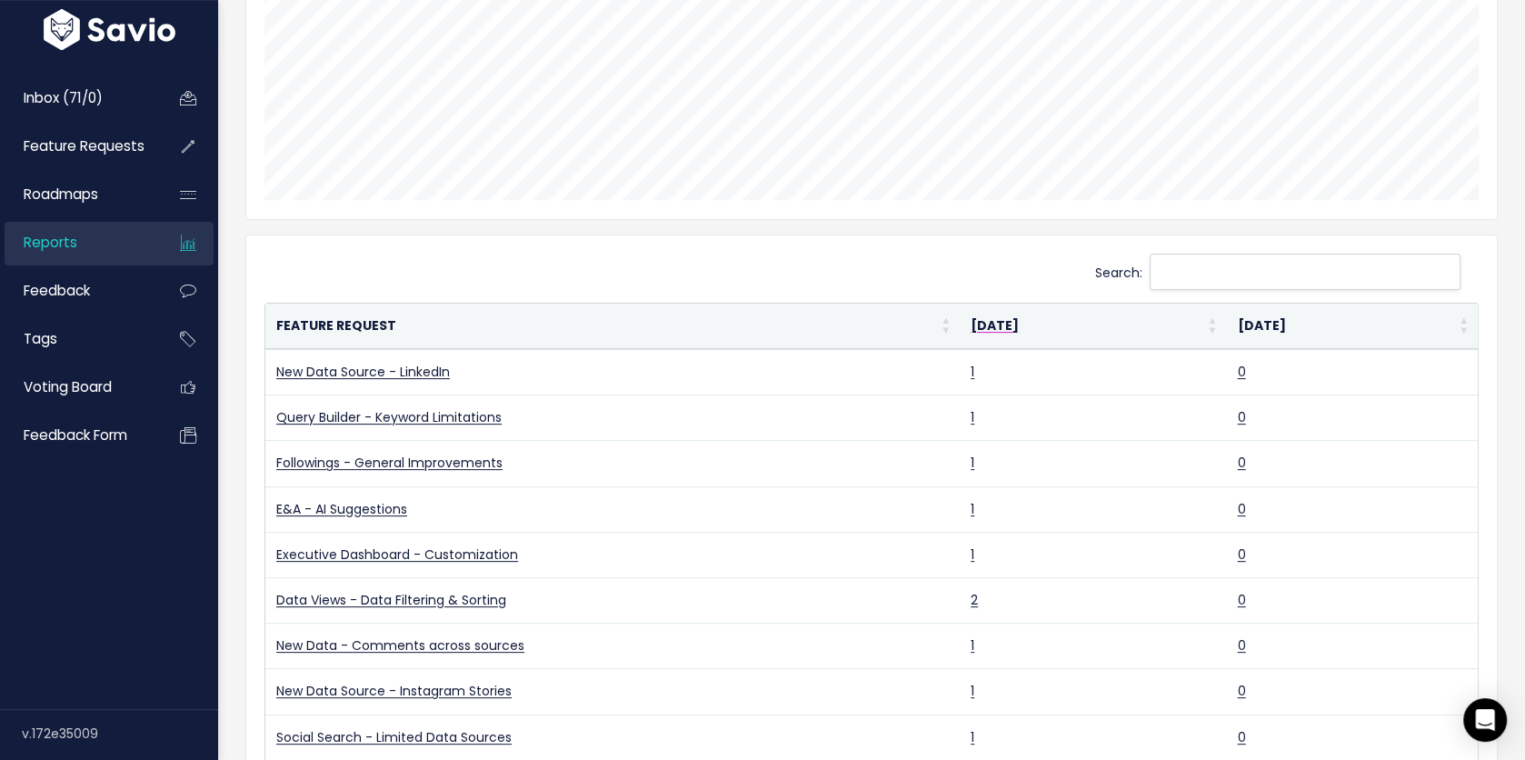
click at [985, 322] on th "[DATE]" at bounding box center [1093, 325] width 266 height 45
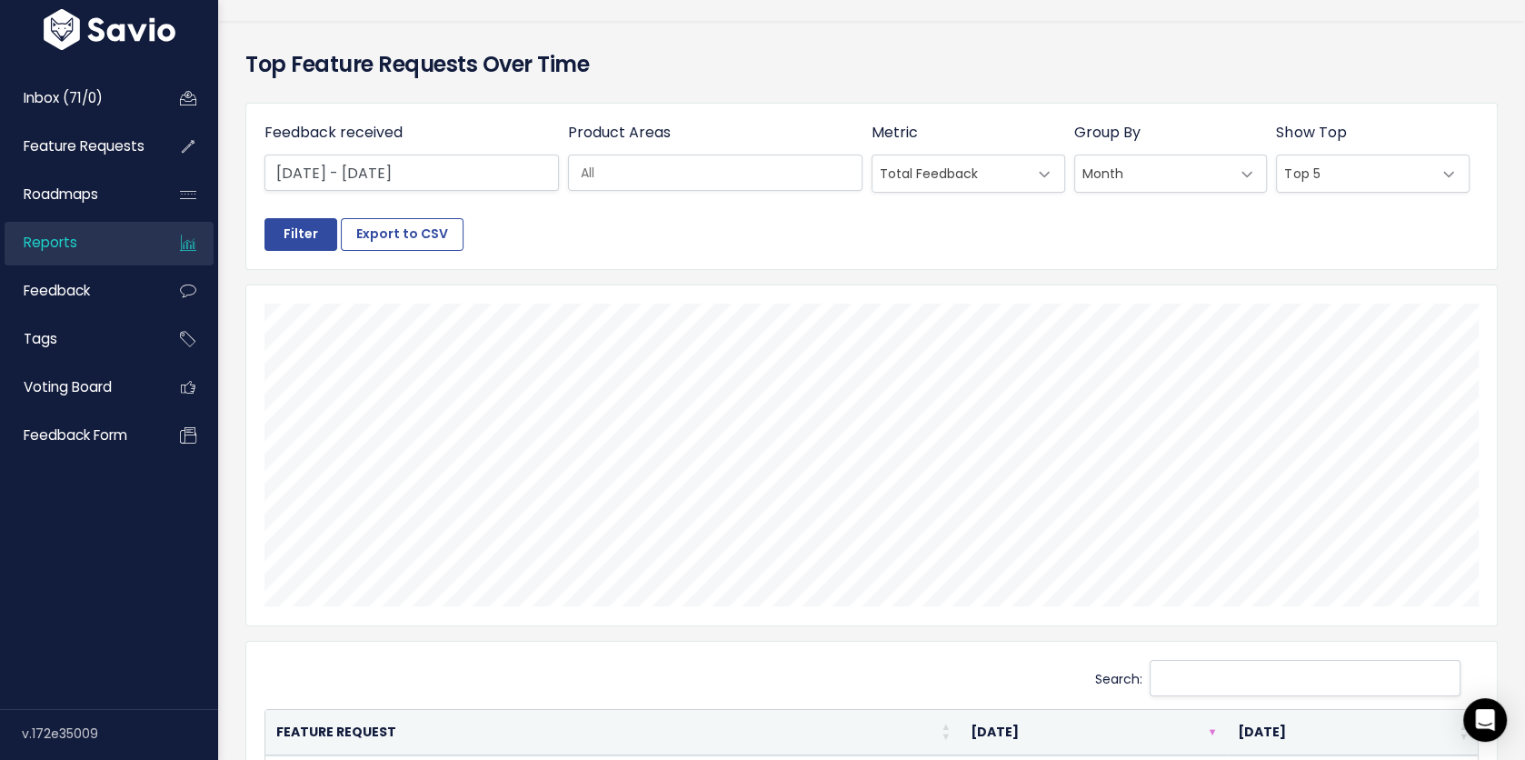
scroll to position [3, 0]
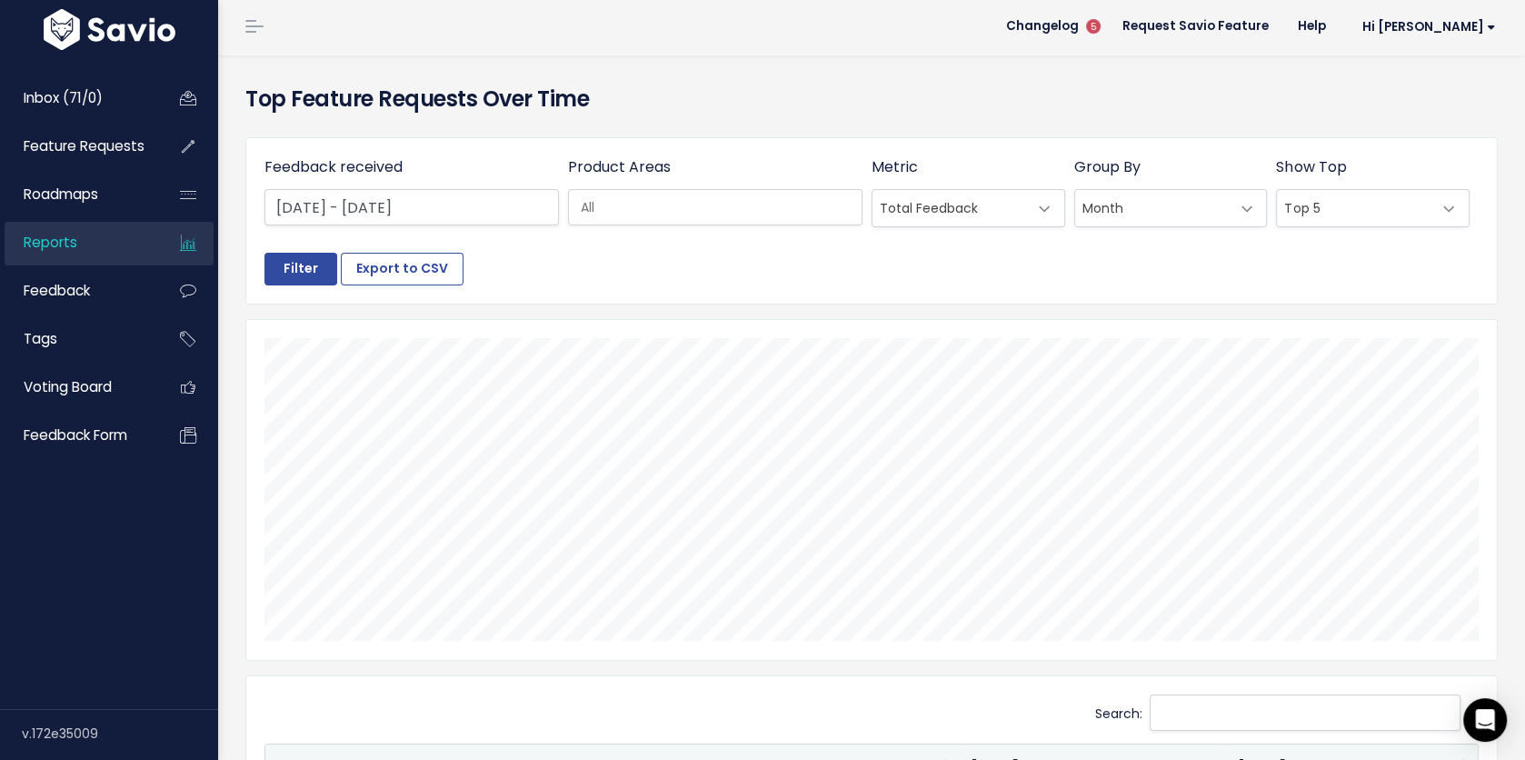
click at [114, 244] on link "Reports" at bounding box center [78, 243] width 146 height 42
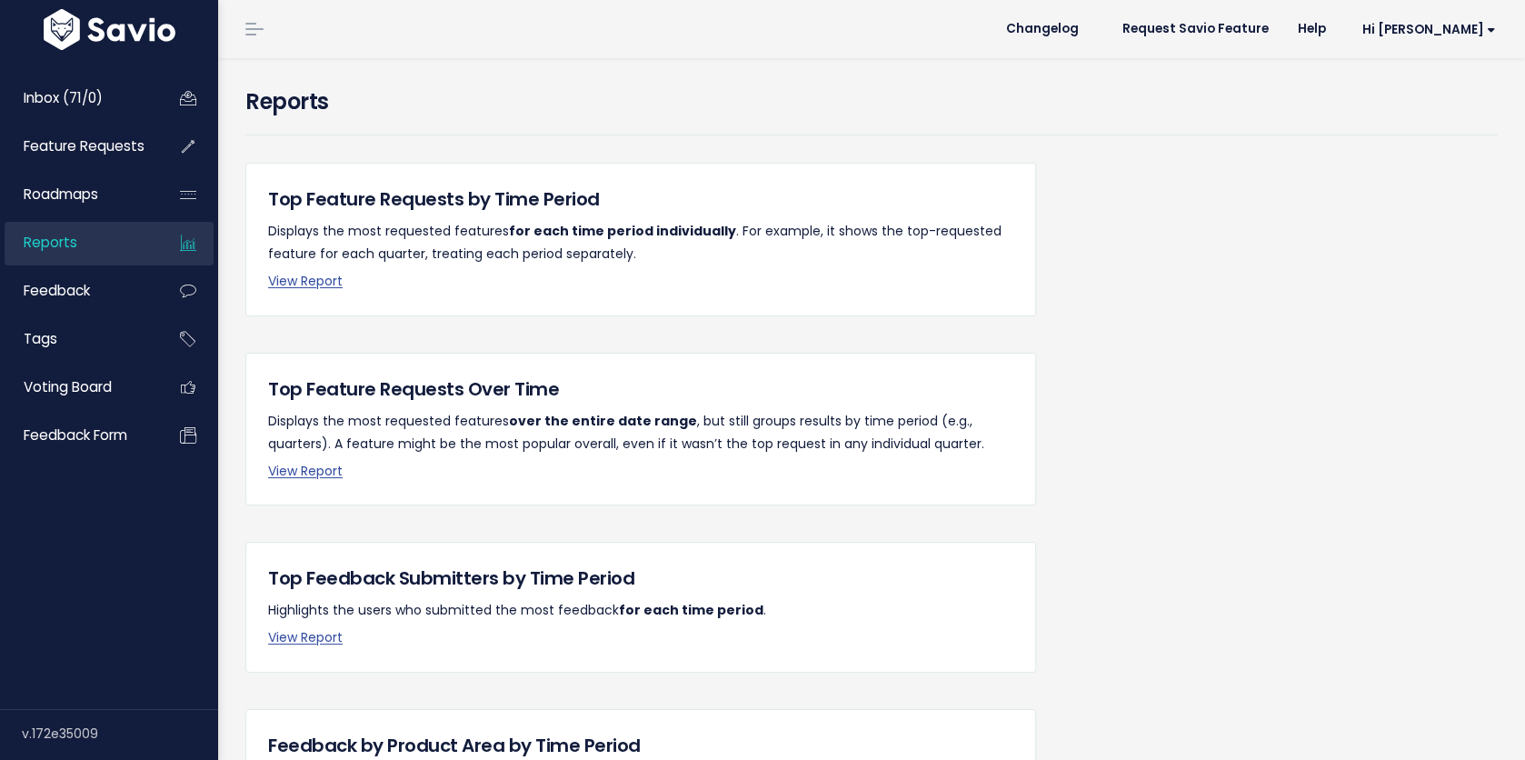
click at [322, 290] on p "View Report" at bounding box center [640, 281] width 745 height 23
click at [297, 289] on p "View Report" at bounding box center [640, 281] width 745 height 23
click at [298, 285] on link "View Report" at bounding box center [305, 281] width 75 height 18
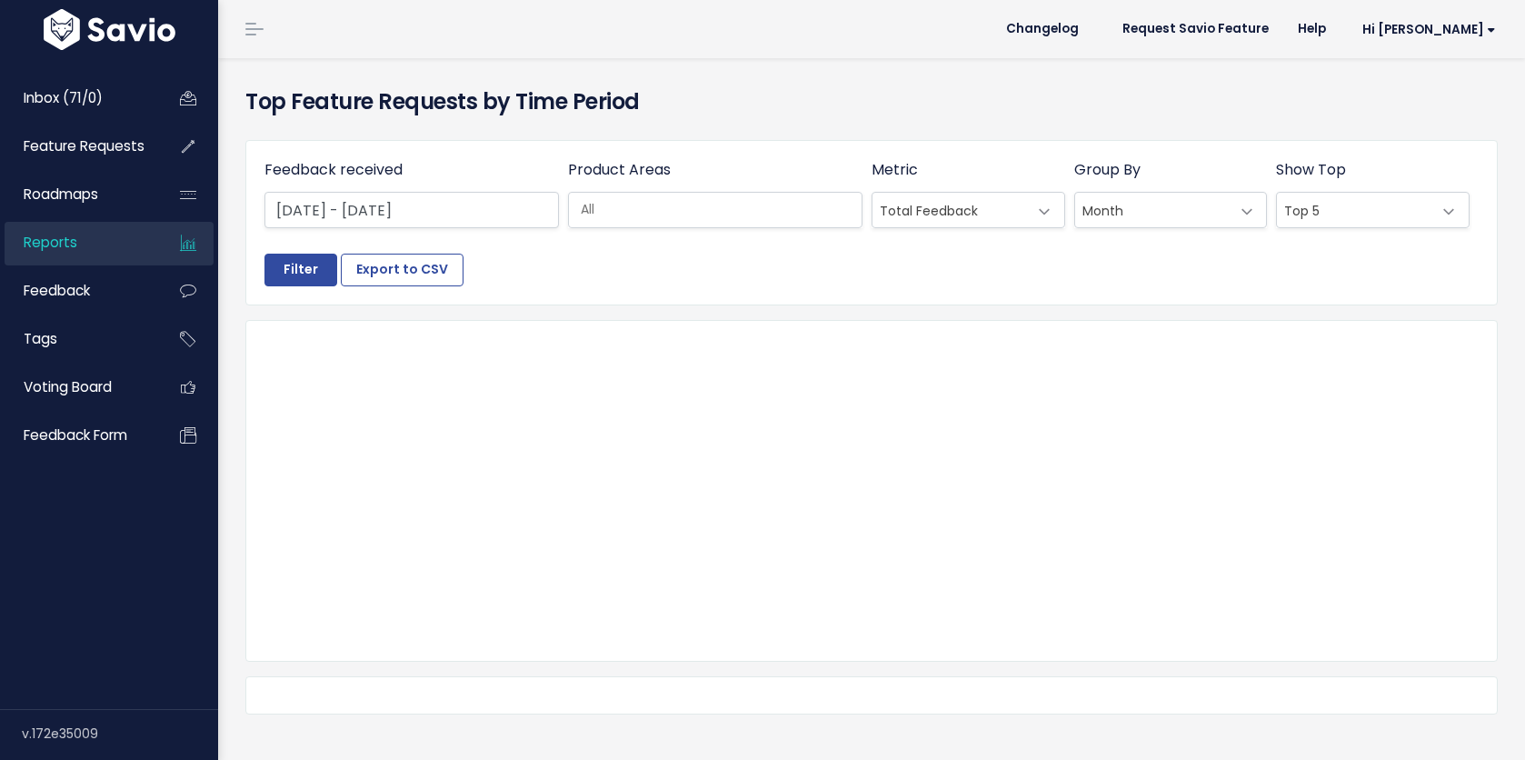
select select
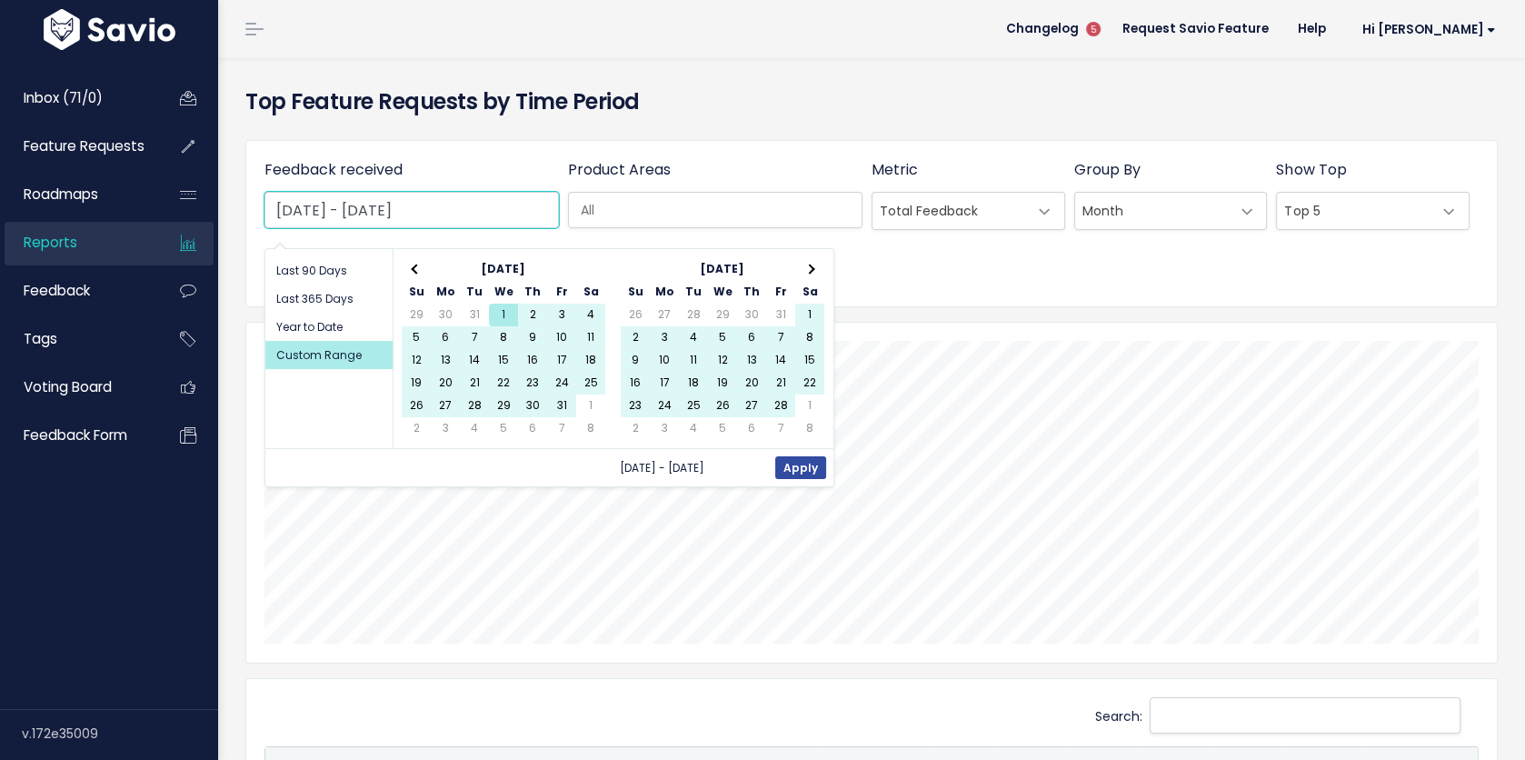
click at [417, 214] on input "[DATE] - [DATE]" at bounding box center [411, 210] width 294 height 36
click at [810, 267] on span at bounding box center [809, 269] width 10 height 10
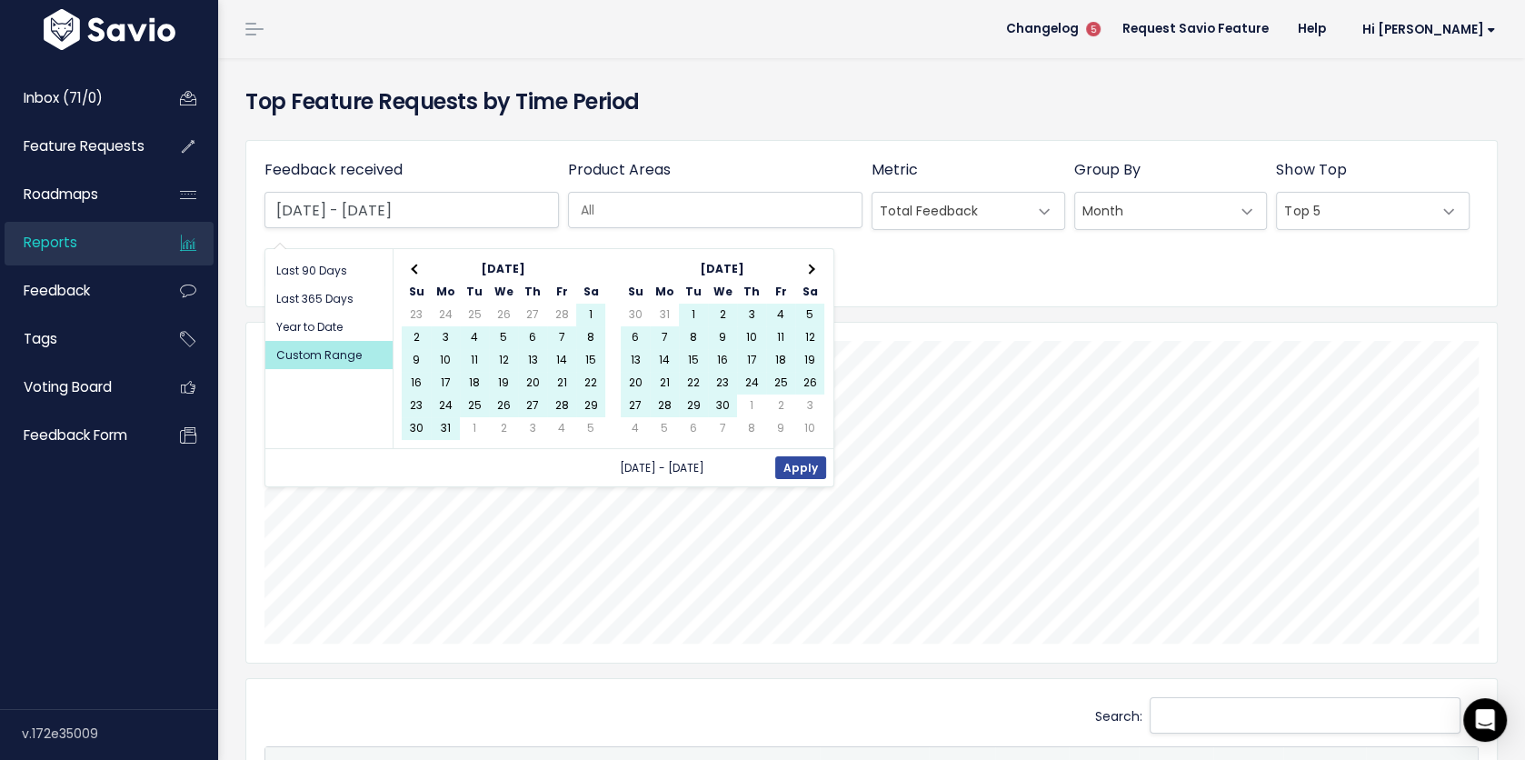
click at [810, 267] on span at bounding box center [809, 269] width 10 height 10
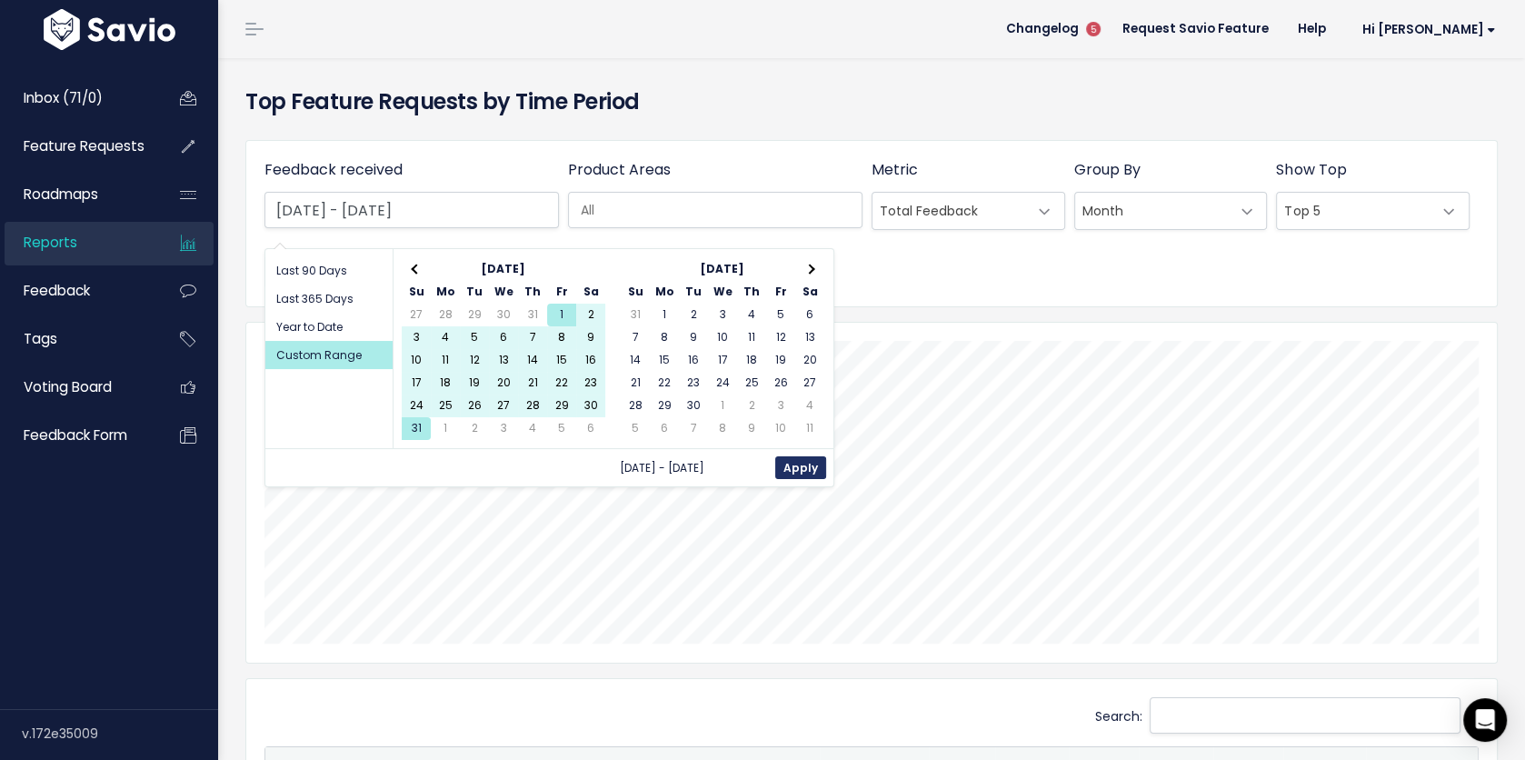
click at [791, 461] on button "Apply" at bounding box center [800, 467] width 51 height 23
type input "[DATE] - [DATE]"
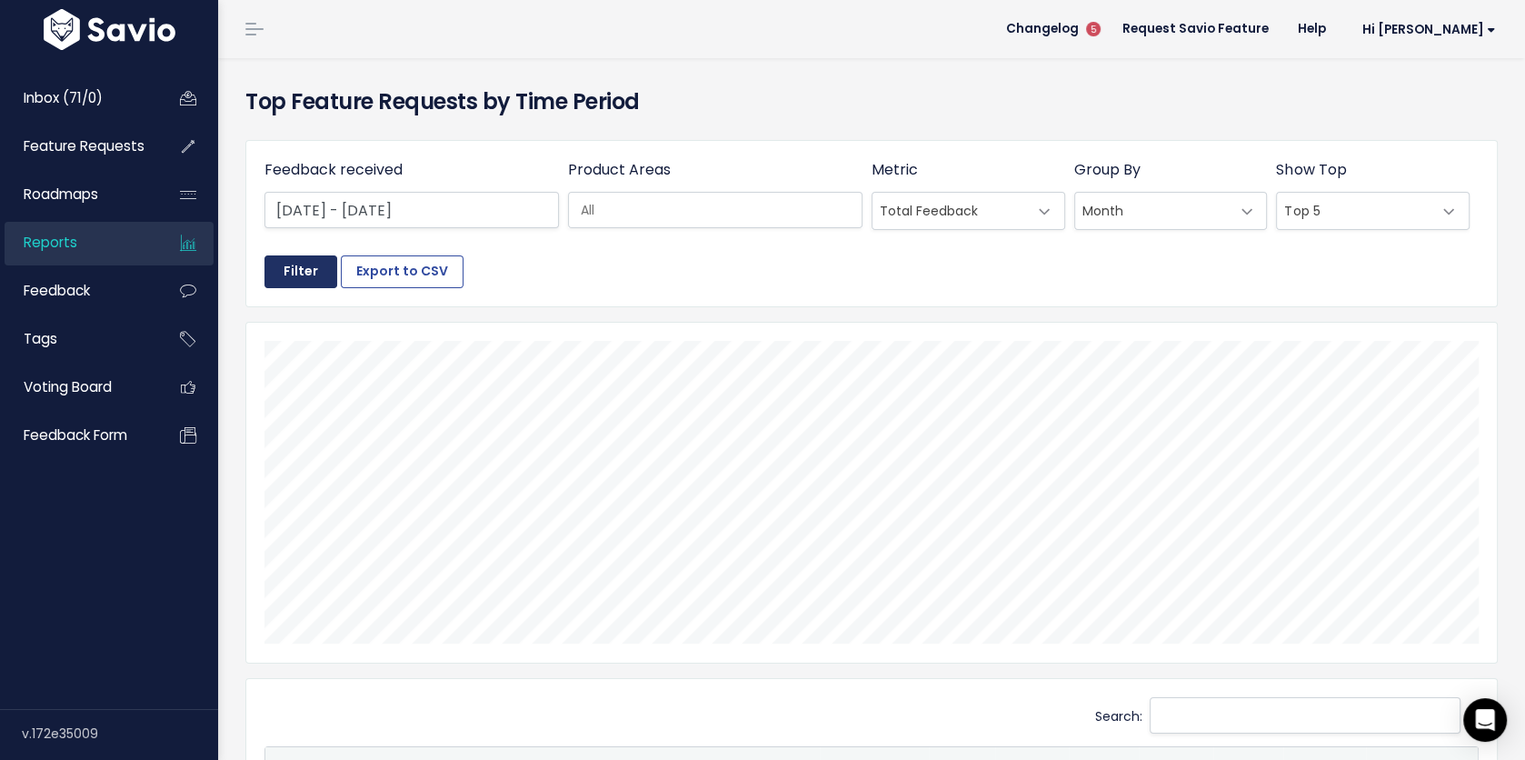
click at [298, 267] on input "Filter" at bounding box center [300, 271] width 73 height 33
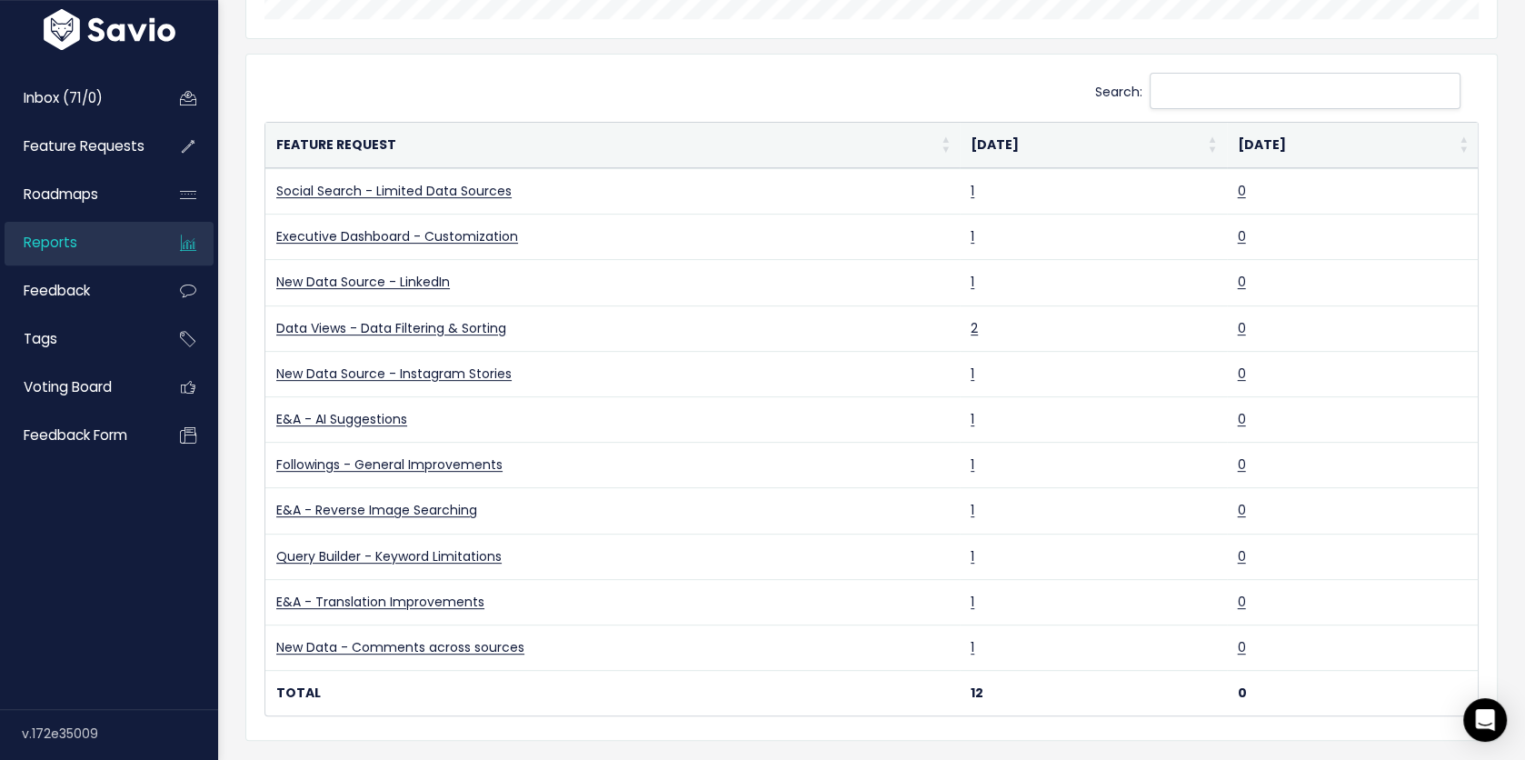
scroll to position [621, 0]
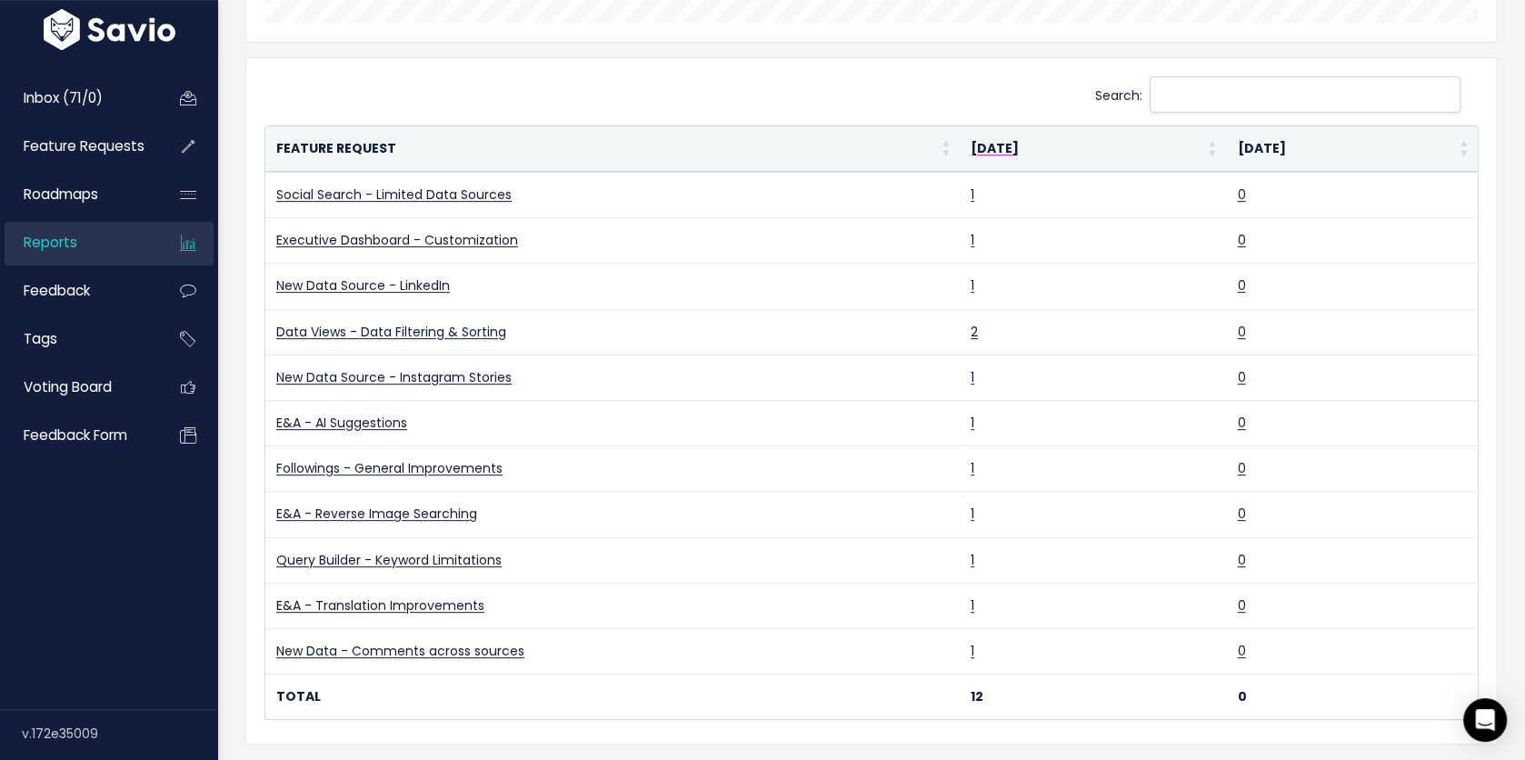
click at [1003, 140] on th "[DATE]" at bounding box center [1093, 148] width 266 height 45
click at [1015, 149] on th "[DATE]" at bounding box center [1093, 148] width 266 height 45
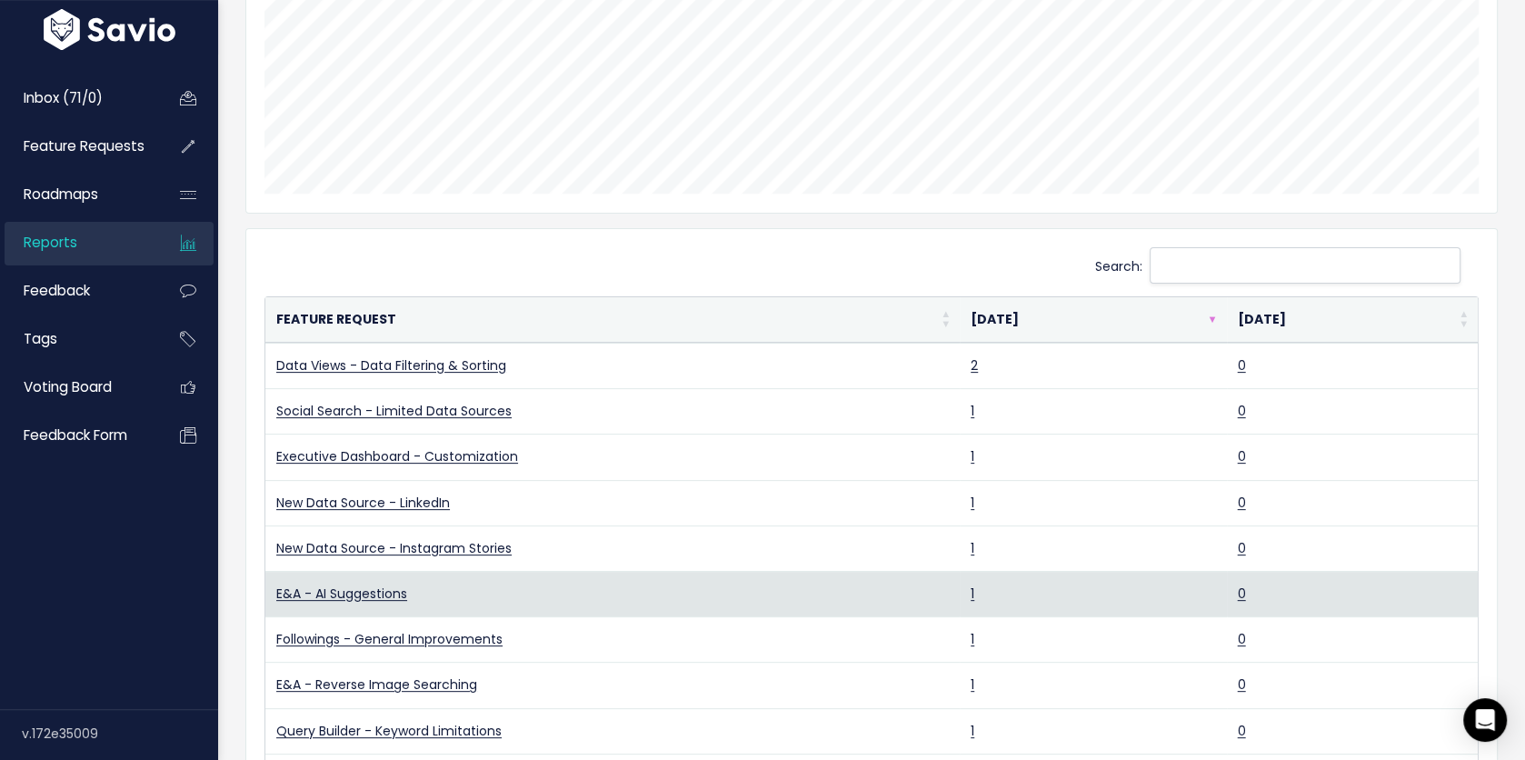
scroll to position [0, 0]
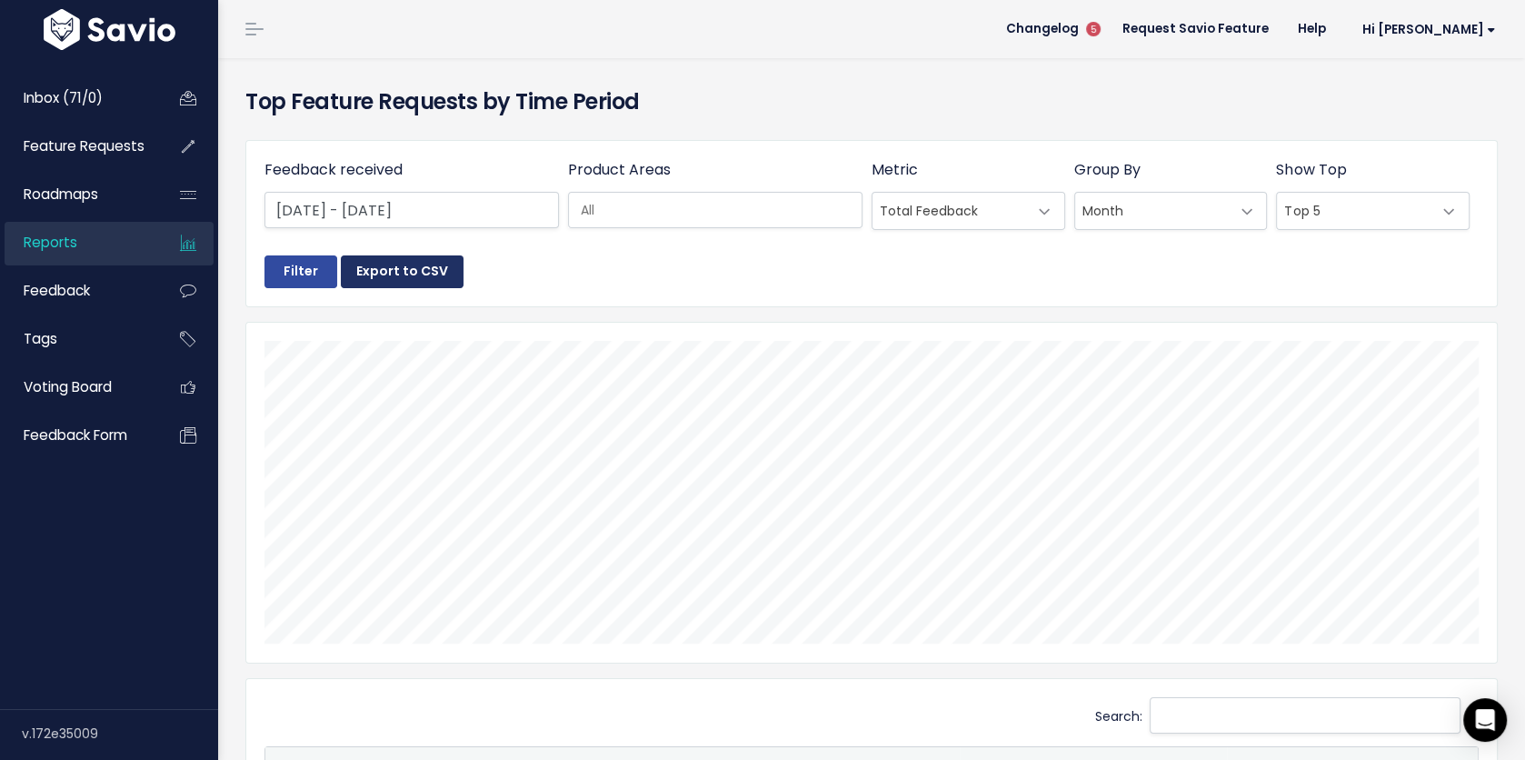
click at [394, 268] on button "Export to CSV" at bounding box center [402, 271] width 123 height 33
